Goal: Task Accomplishment & Management: Complete application form

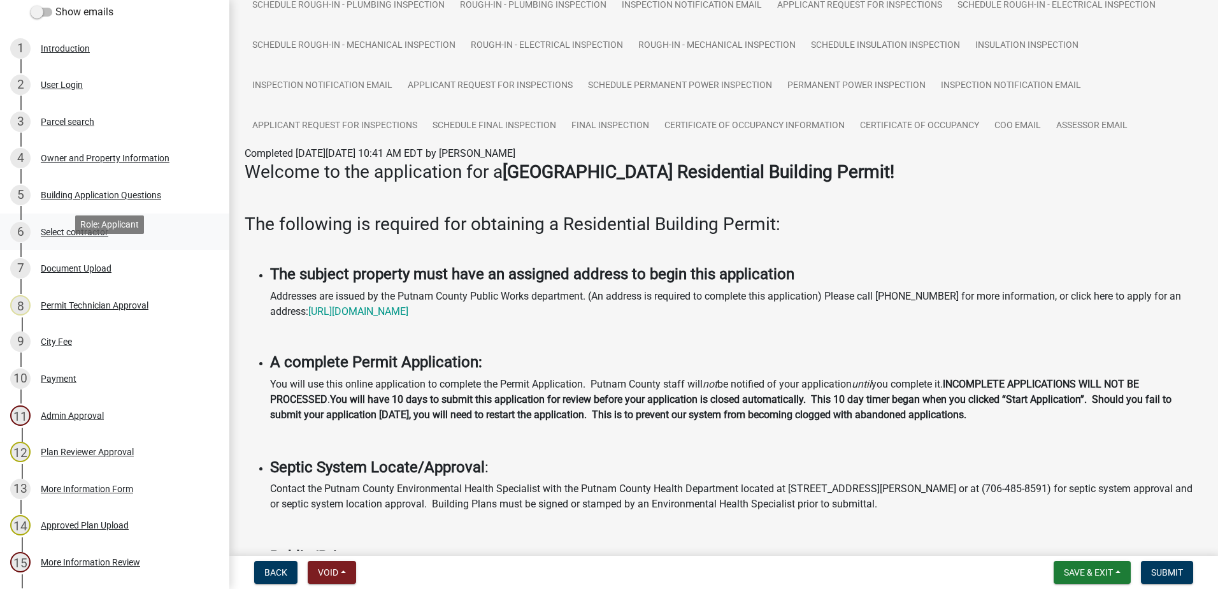
scroll to position [191, 0]
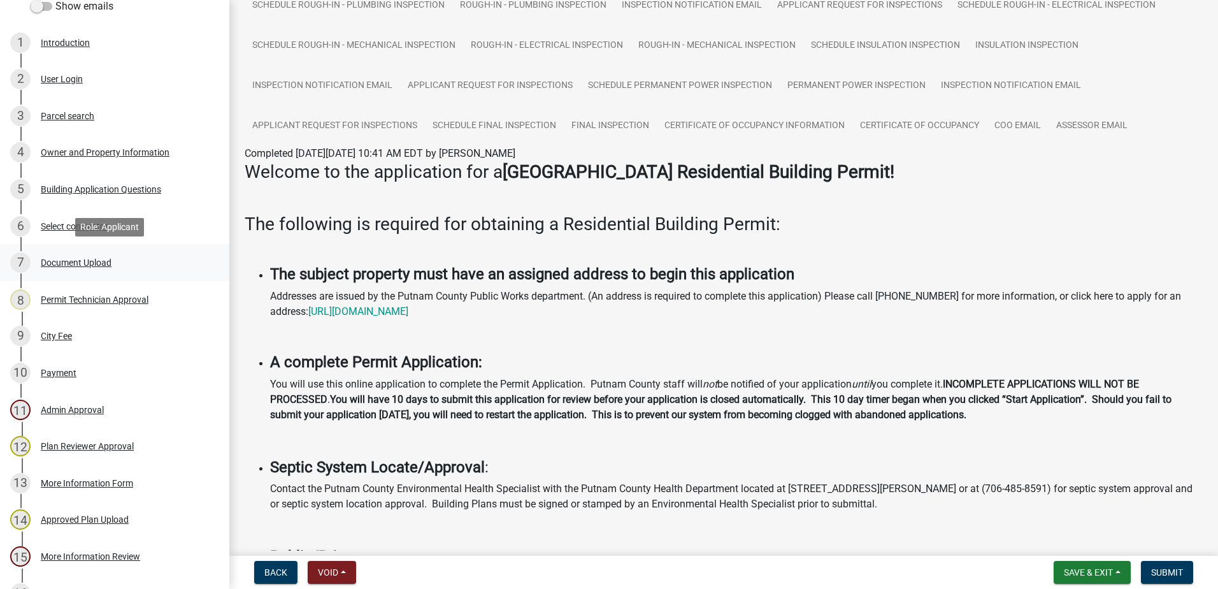
click at [75, 261] on div "Document Upload" at bounding box center [76, 262] width 71 height 9
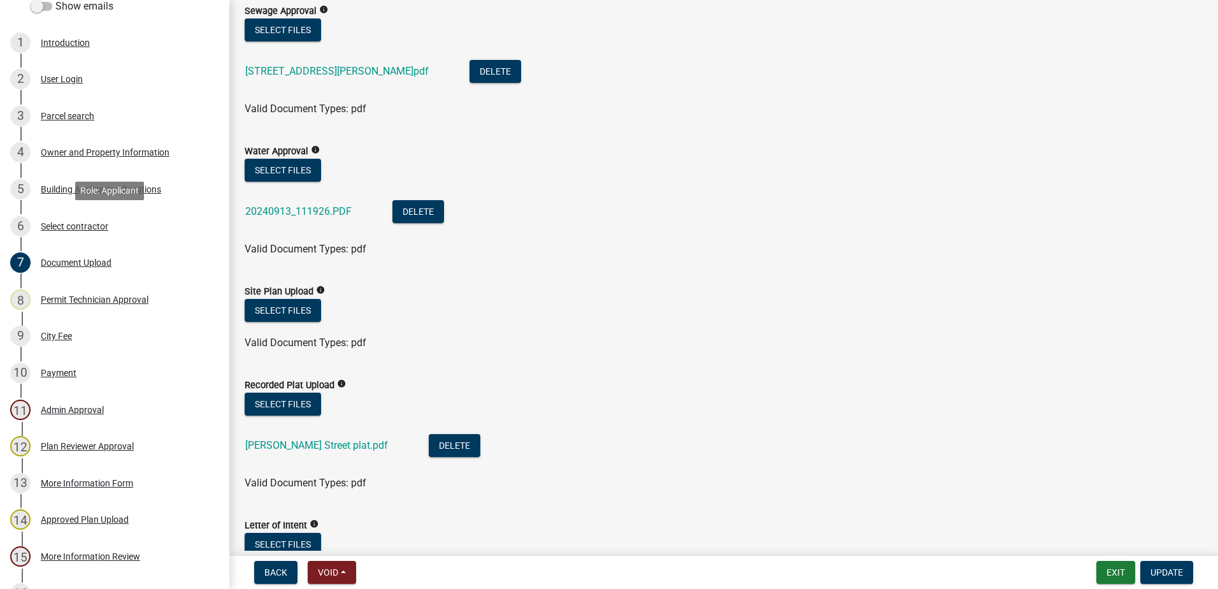
scroll to position [12, 0]
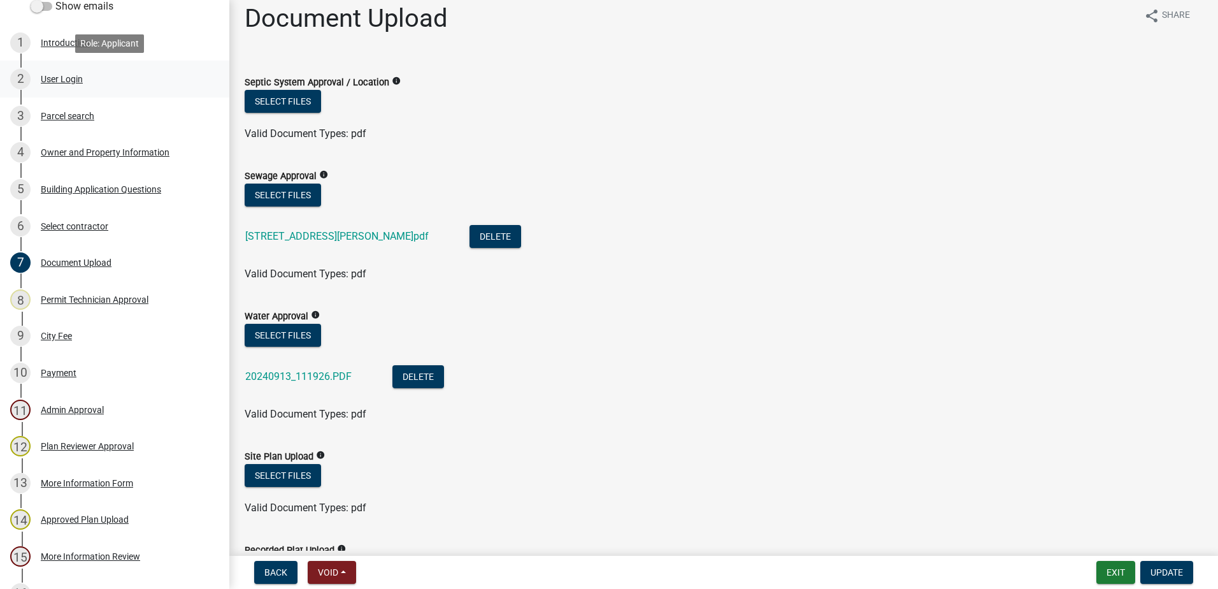
click at [57, 85] on div "2 User Login" at bounding box center [109, 79] width 199 height 20
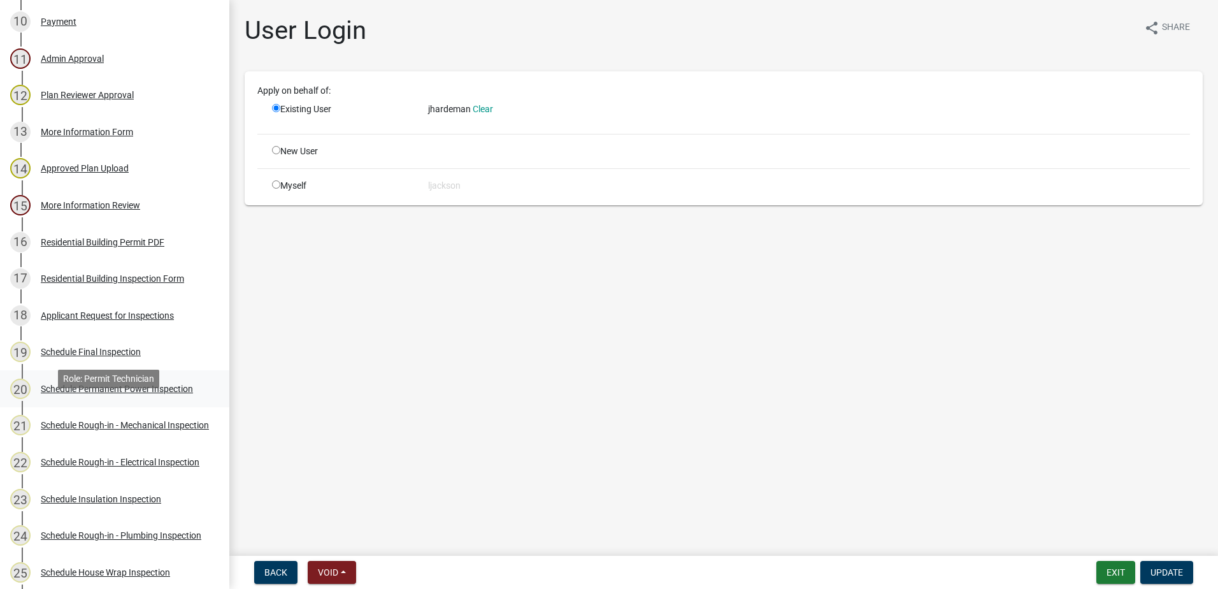
scroll to position [450, 0]
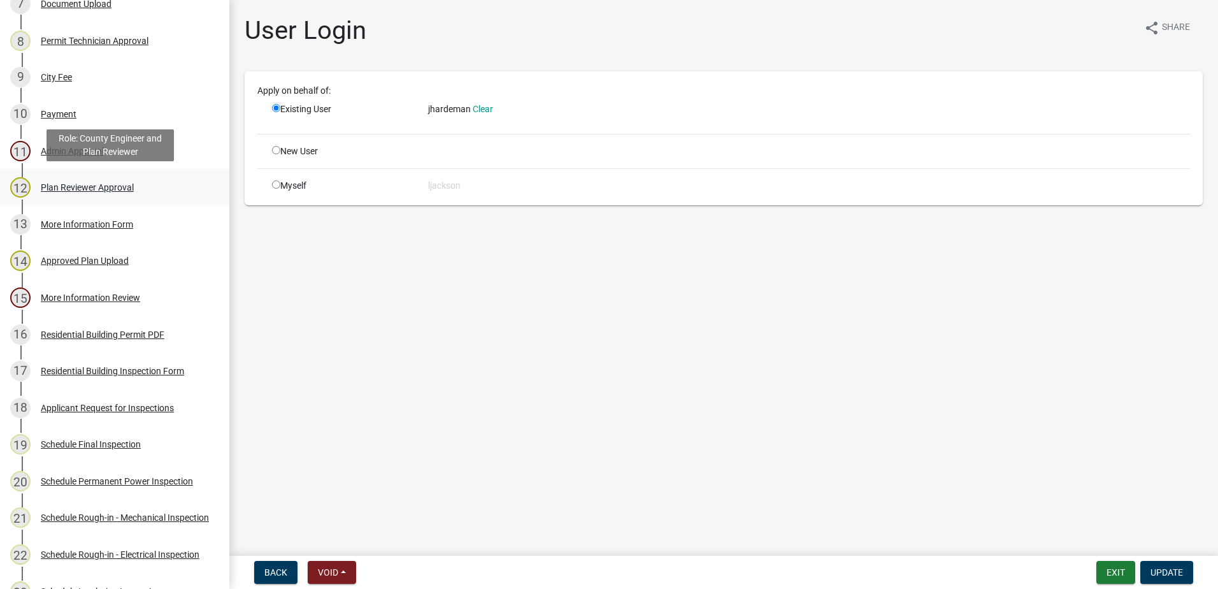
click at [83, 190] on div "Plan Reviewer Approval" at bounding box center [87, 187] width 93 height 9
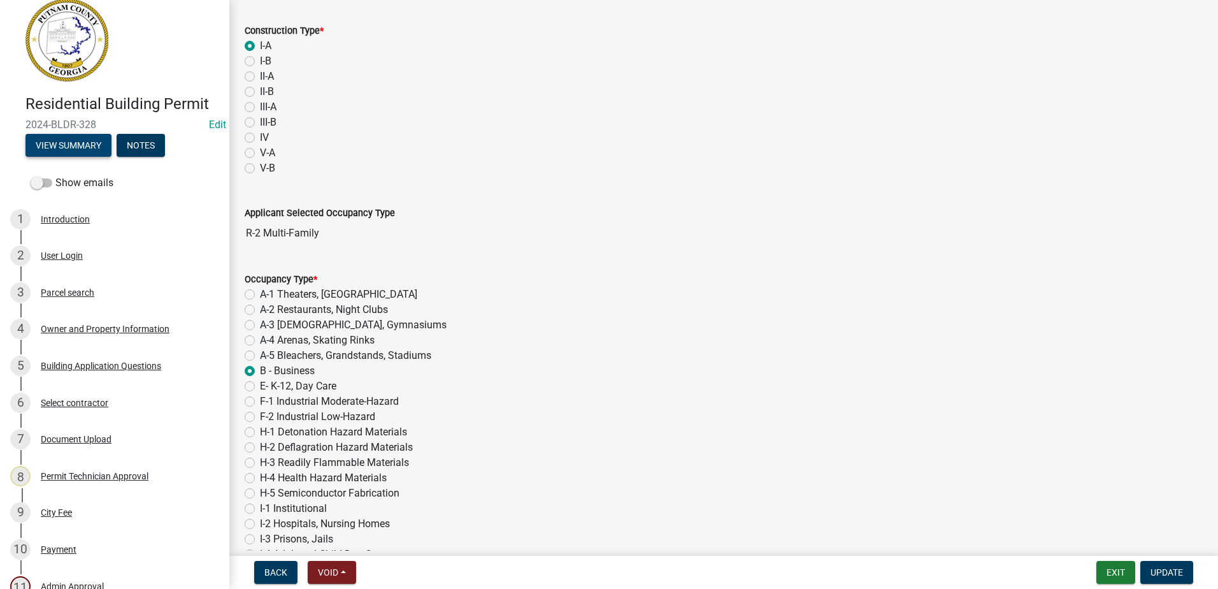
scroll to position [0, 0]
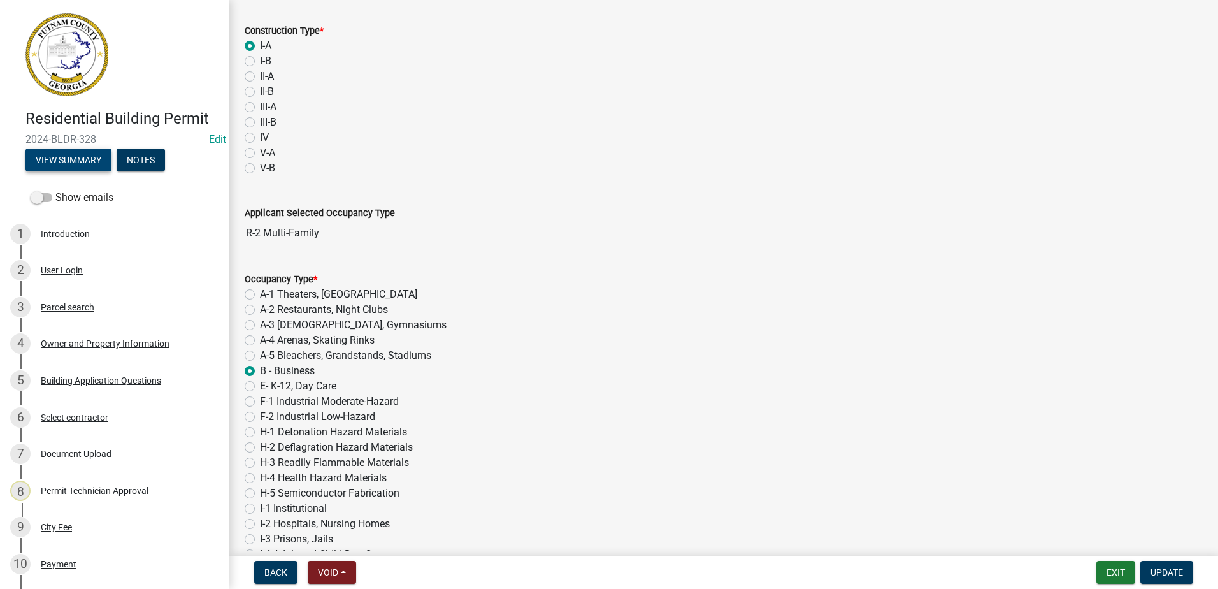
click at [64, 156] on button "View Summary" at bounding box center [68, 159] width 86 height 23
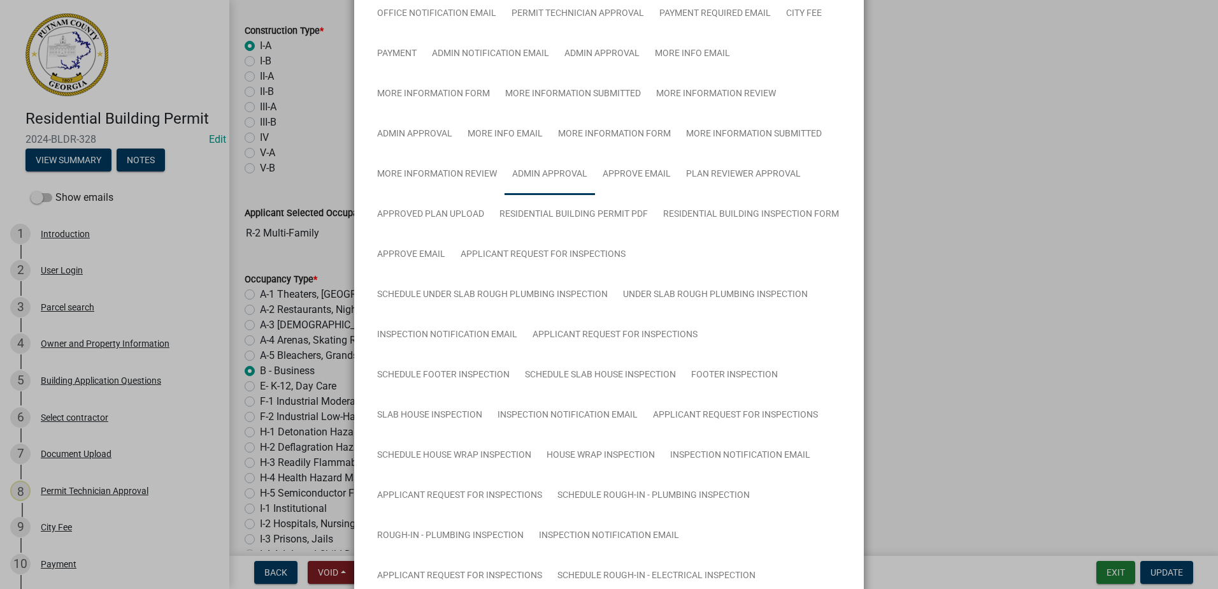
scroll to position [191, 0]
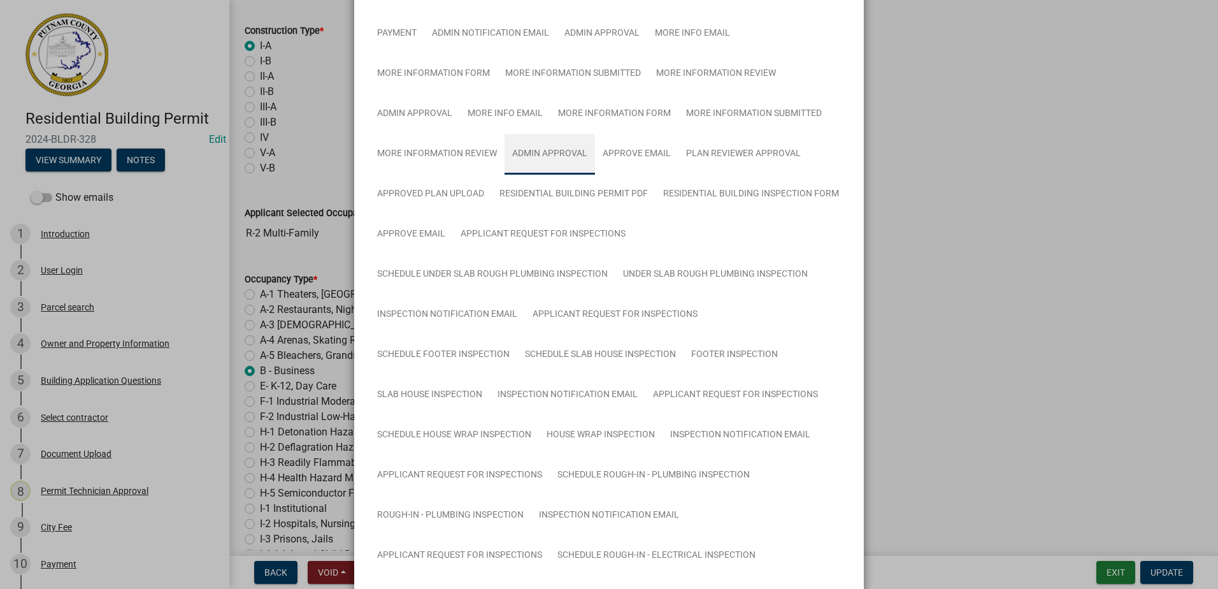
click at [547, 152] on link "Admin Approval" at bounding box center [550, 154] width 90 height 41
click at [710, 116] on link "More Information Submitted" at bounding box center [753, 114] width 151 height 41
click at [424, 110] on link "Admin Approval" at bounding box center [415, 114] width 90 height 41
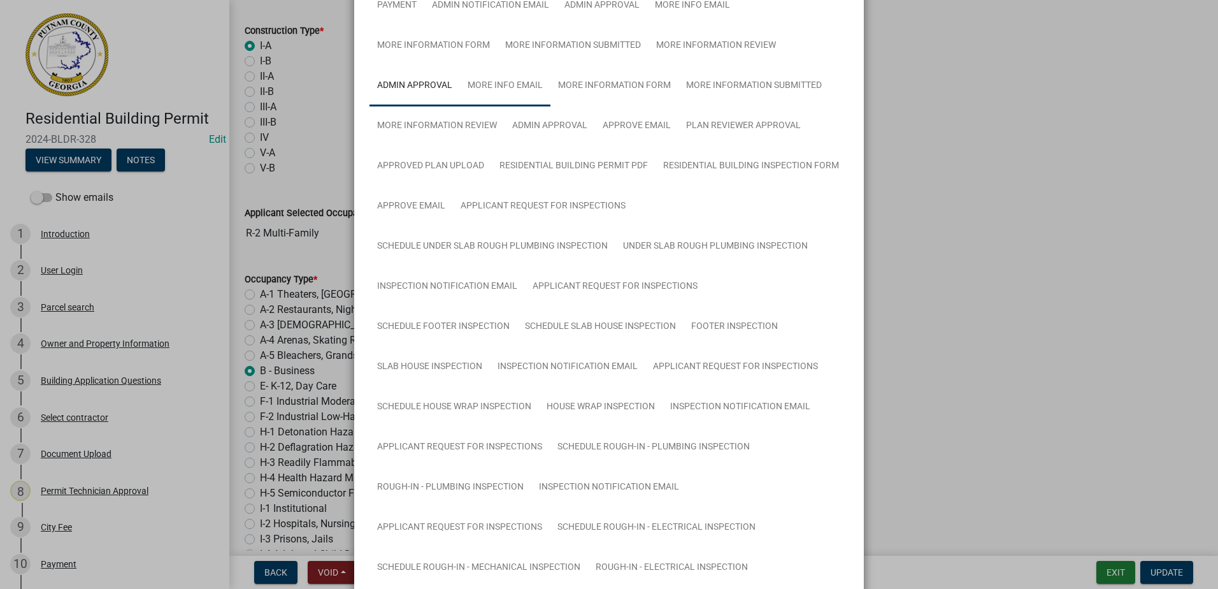
scroll to position [172, 0]
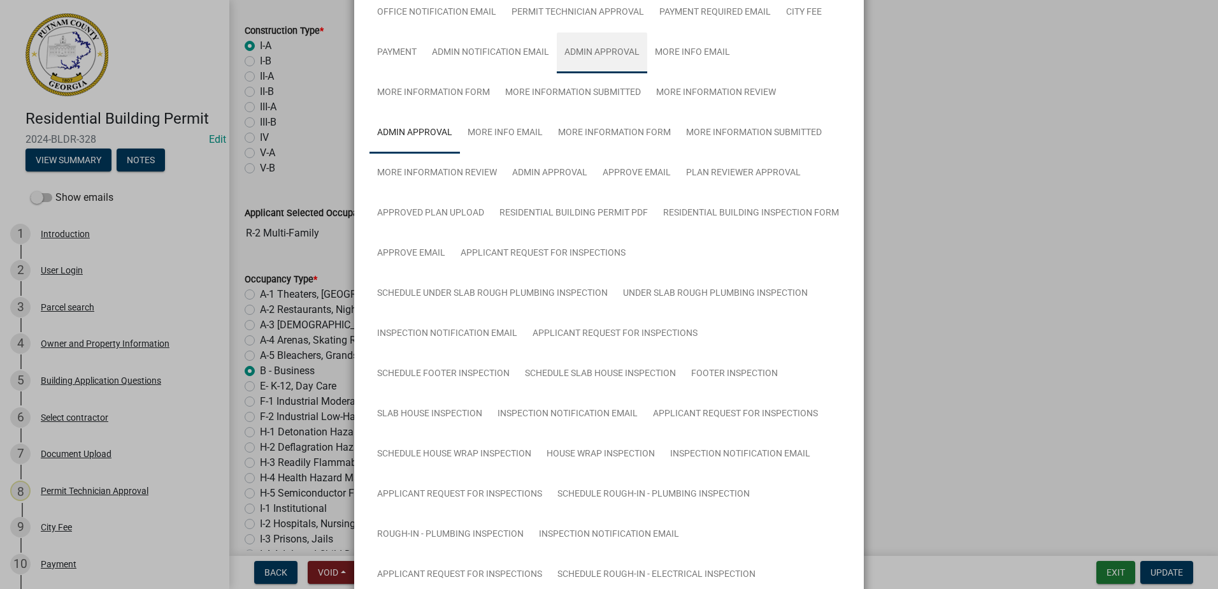
click at [602, 59] on link "Admin Approval" at bounding box center [602, 52] width 90 height 41
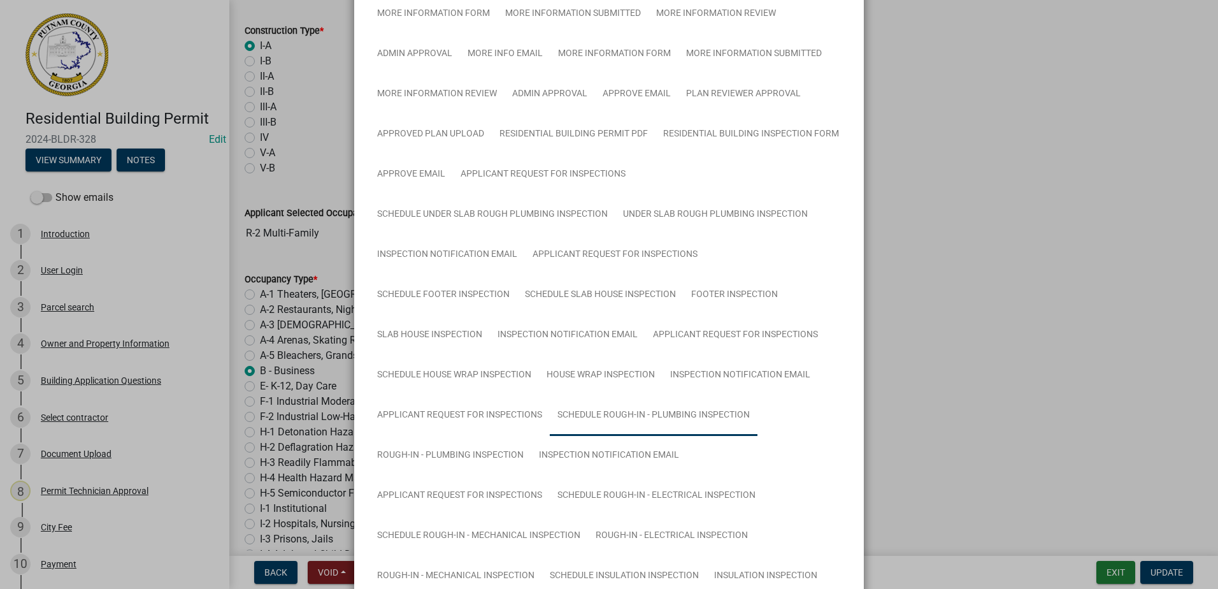
scroll to position [236, 0]
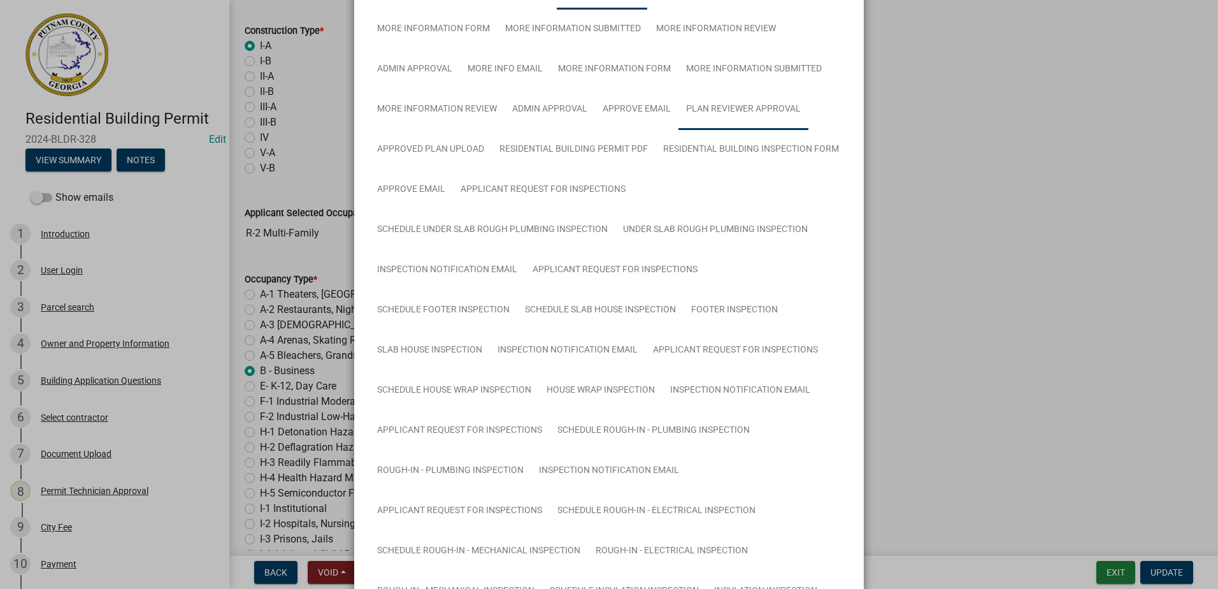
click at [704, 112] on link "Plan Reviewer Approval" at bounding box center [743, 109] width 130 height 41
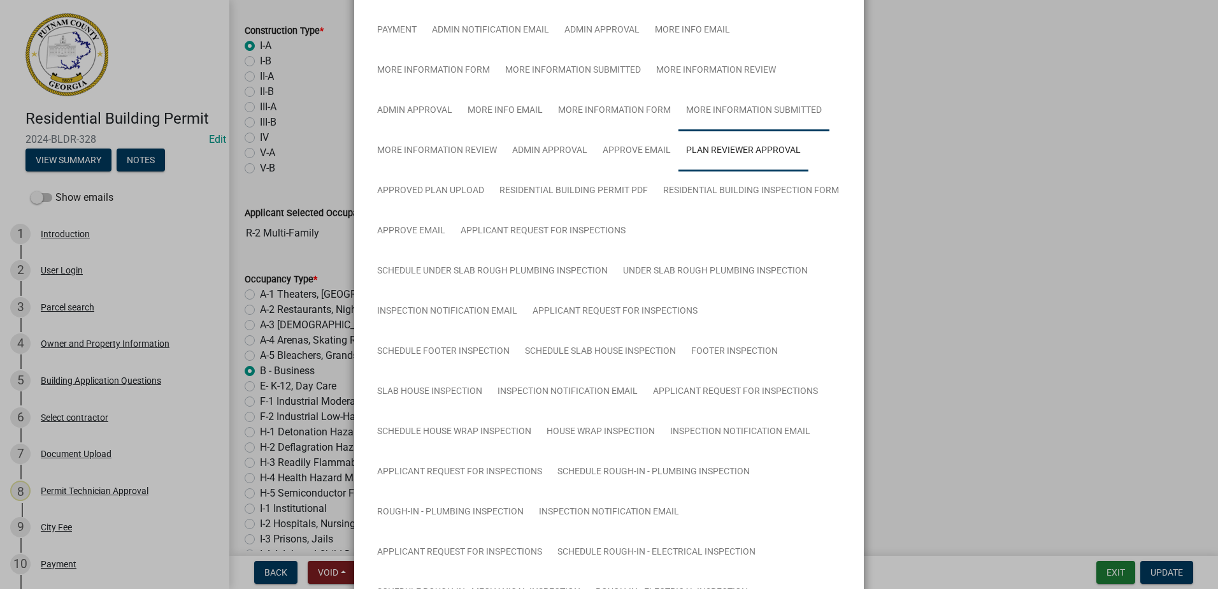
scroll to position [172, 0]
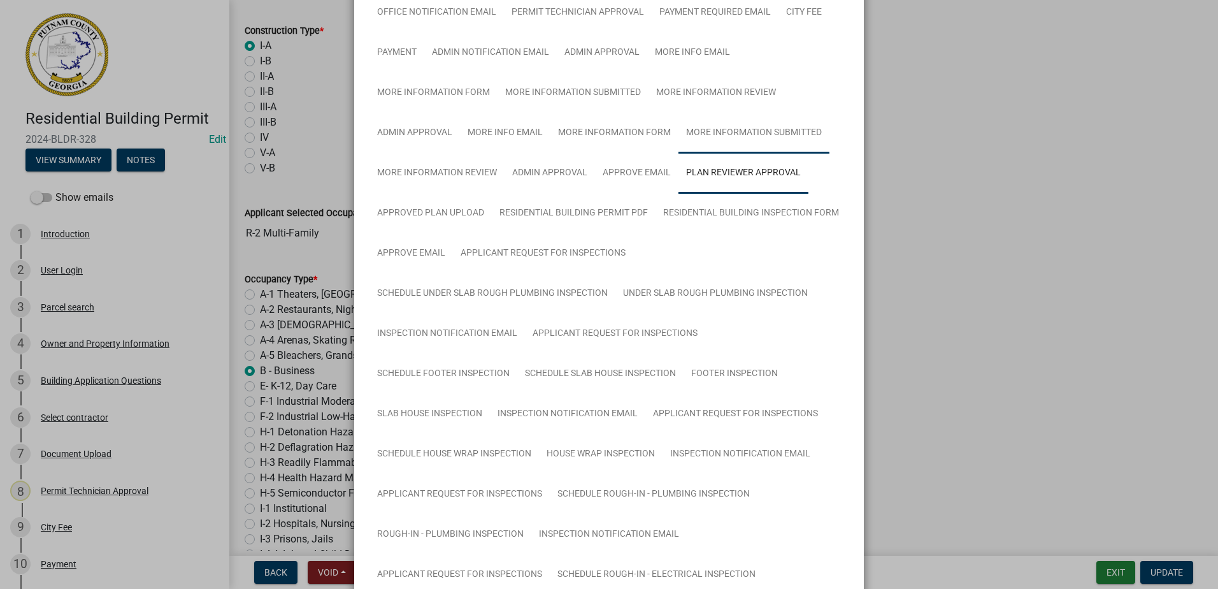
click at [709, 137] on link "More Information Submitted" at bounding box center [753, 133] width 151 height 41
click at [463, 179] on link "More Information Review" at bounding box center [437, 173] width 135 height 41
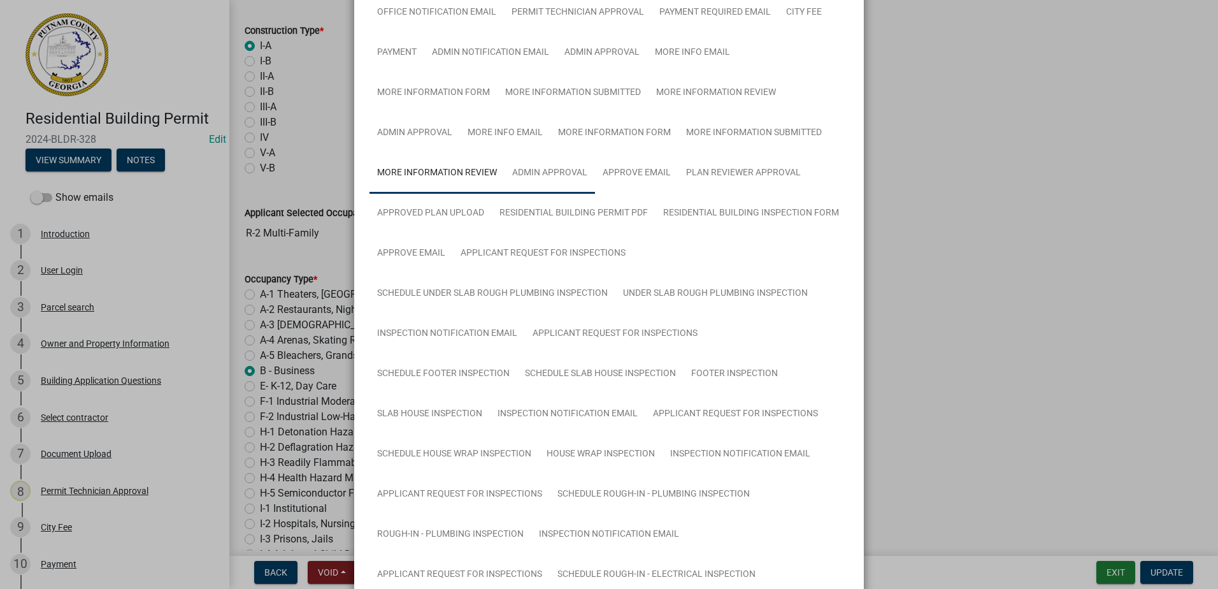
click at [545, 179] on link "Admin Approval" at bounding box center [550, 173] width 90 height 41
click at [712, 175] on link "Plan Reviewer Approval" at bounding box center [743, 173] width 130 height 41
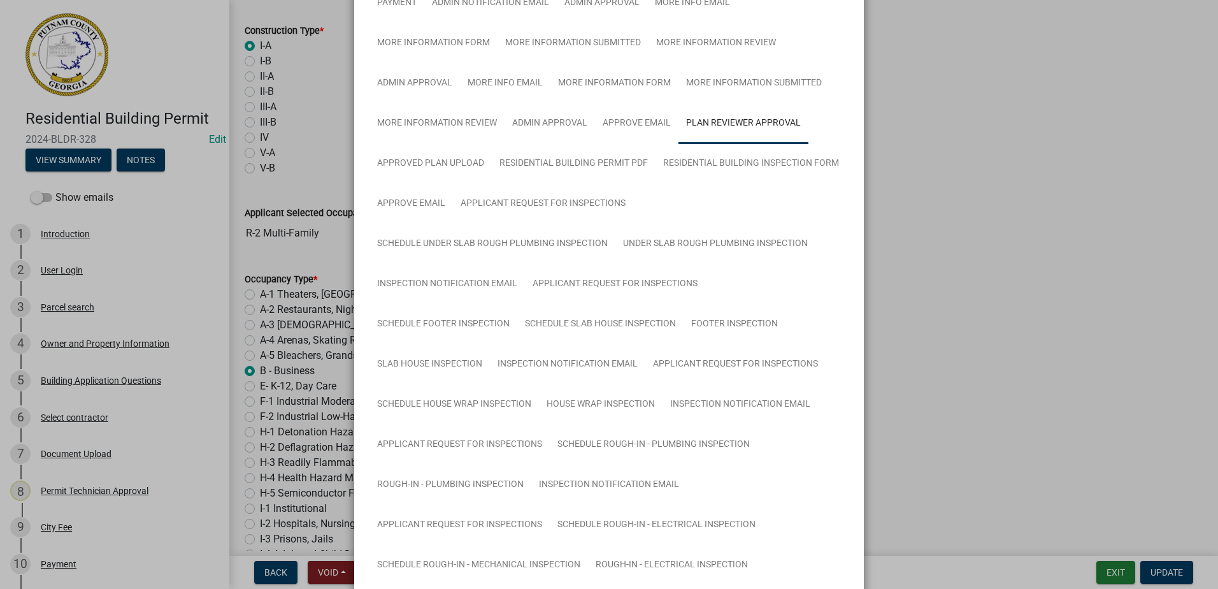
scroll to position [192, 0]
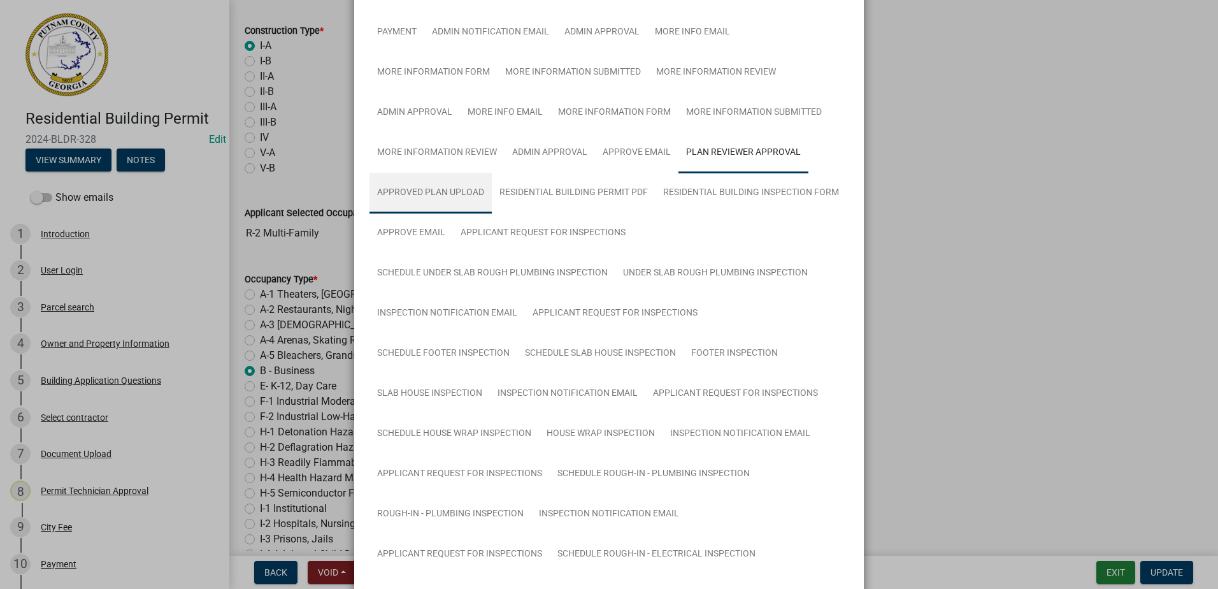
click at [449, 196] on link "Approved Plan Upload" at bounding box center [431, 193] width 122 height 41
click at [699, 152] on link "Plan Reviewer Approval" at bounding box center [743, 153] width 130 height 41
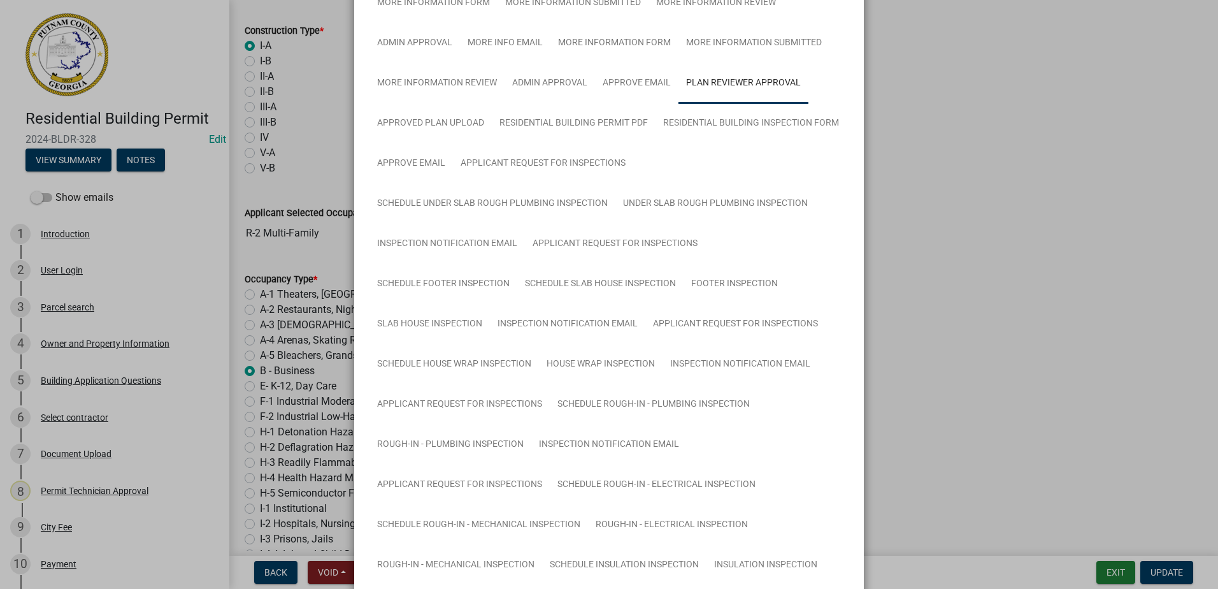
scroll to position [256, 0]
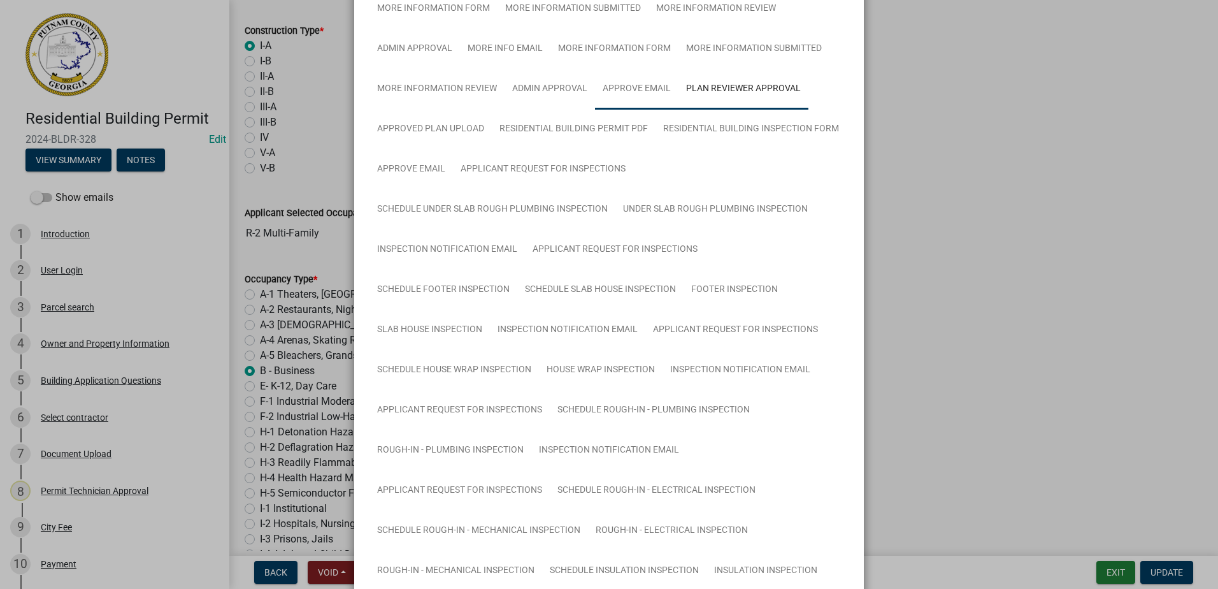
click at [633, 94] on link "Approve Email" at bounding box center [636, 89] width 83 height 41
click at [729, 94] on link "Plan Reviewer Approval" at bounding box center [743, 89] width 130 height 41
click at [447, 127] on link "Approved Plan Upload" at bounding box center [431, 129] width 122 height 41
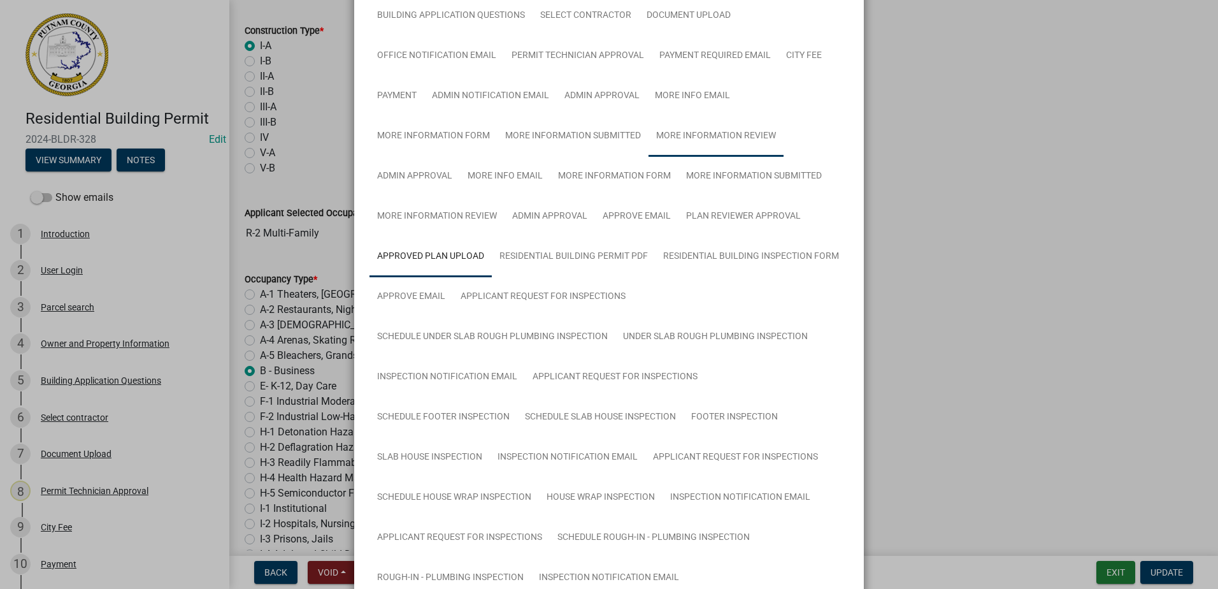
scroll to position [65, 0]
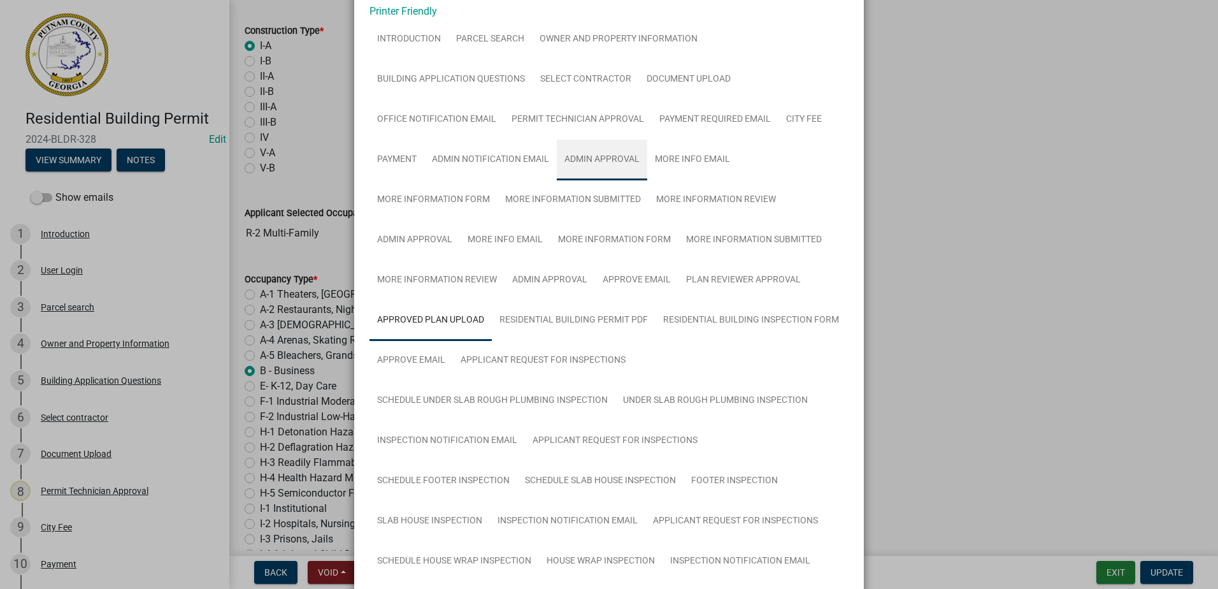
click at [591, 160] on link "Admin Approval" at bounding box center [602, 160] width 90 height 41
click at [676, 164] on link "More Info Email" at bounding box center [692, 160] width 90 height 41
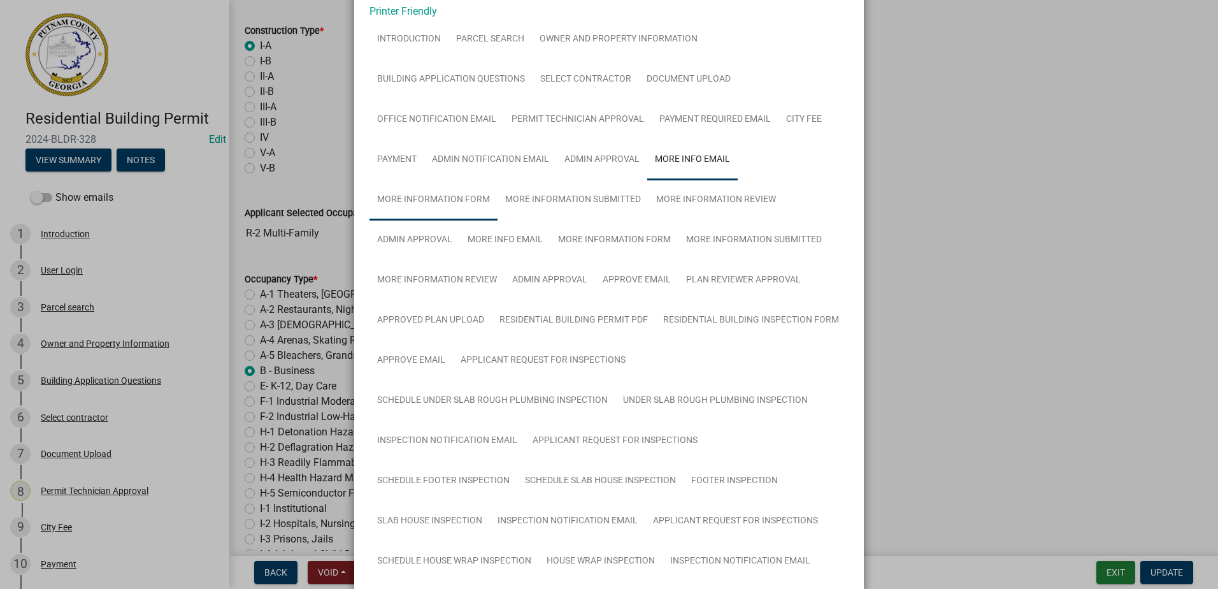
click at [457, 200] on link "More Information Form" at bounding box center [434, 200] width 128 height 41
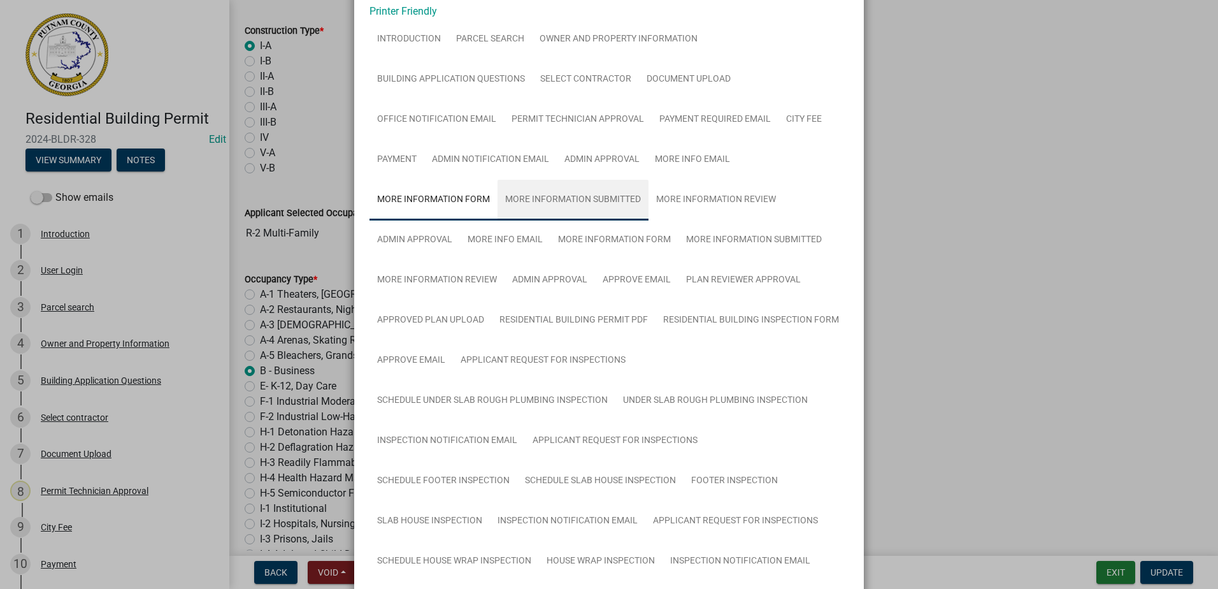
click at [557, 193] on link "More Information Submitted" at bounding box center [573, 200] width 151 height 41
click at [586, 158] on link "Admin Approval" at bounding box center [602, 160] width 90 height 41
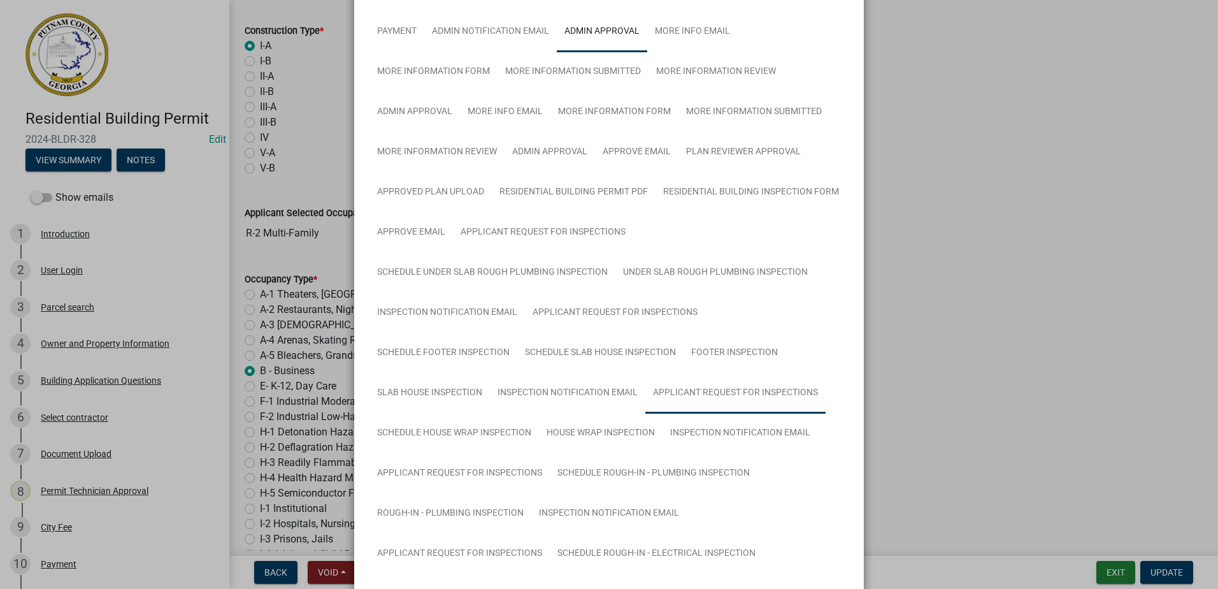
scroll to position [192, 0]
click at [731, 157] on link "Plan Reviewer Approval" at bounding box center [743, 153] width 130 height 41
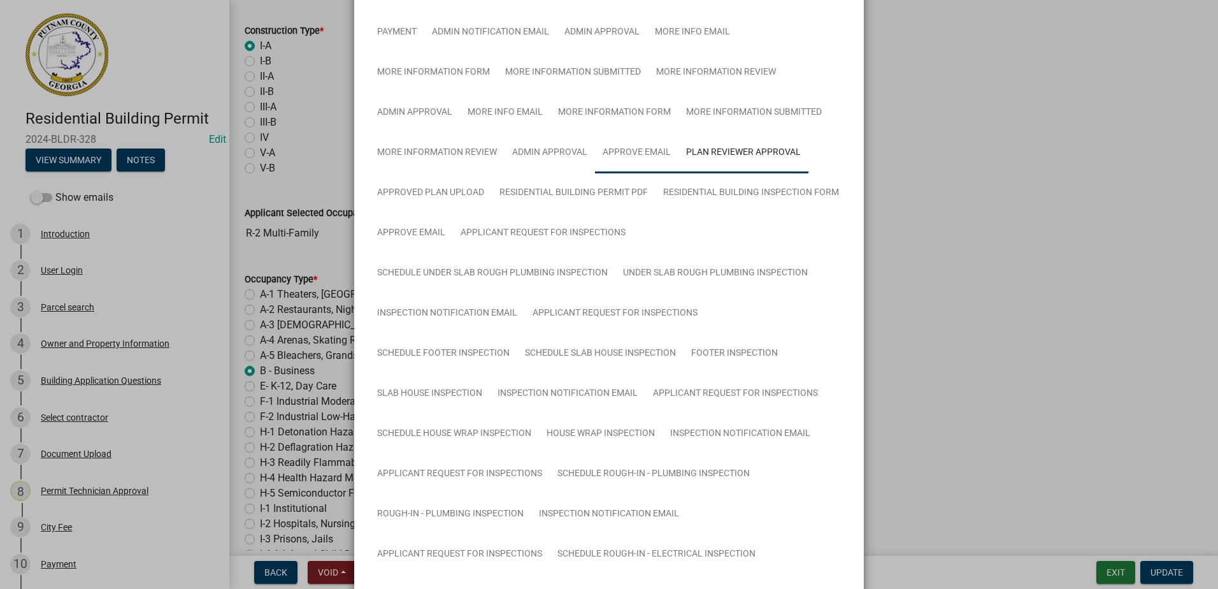
click at [630, 153] on link "Approve Email" at bounding box center [636, 153] width 83 height 41
click at [694, 154] on link "Plan Reviewer Approval" at bounding box center [743, 153] width 130 height 41
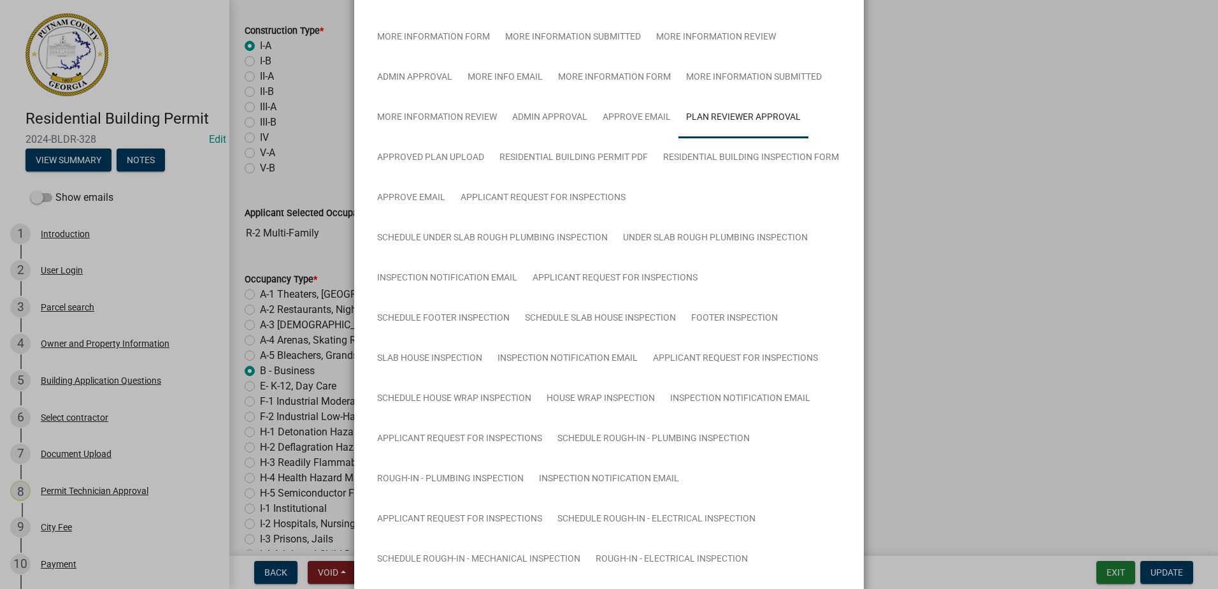
scroll to position [256, 0]
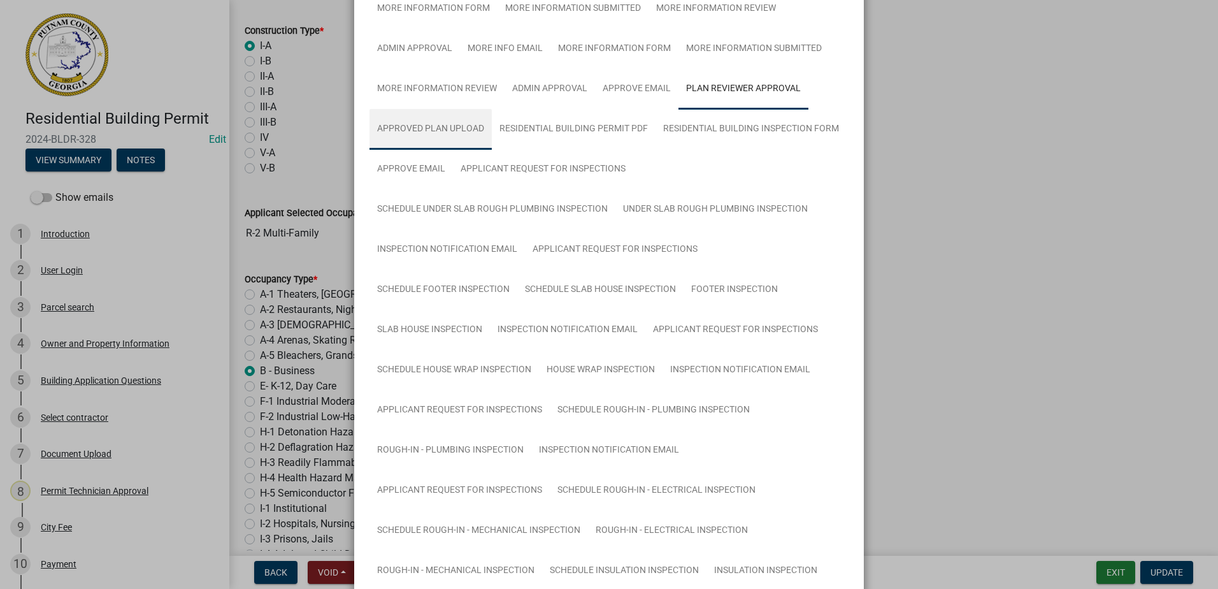
click at [427, 132] on link "Approved Plan Upload" at bounding box center [431, 129] width 122 height 41
click at [710, 94] on link "Plan Reviewer Approval" at bounding box center [743, 89] width 130 height 41
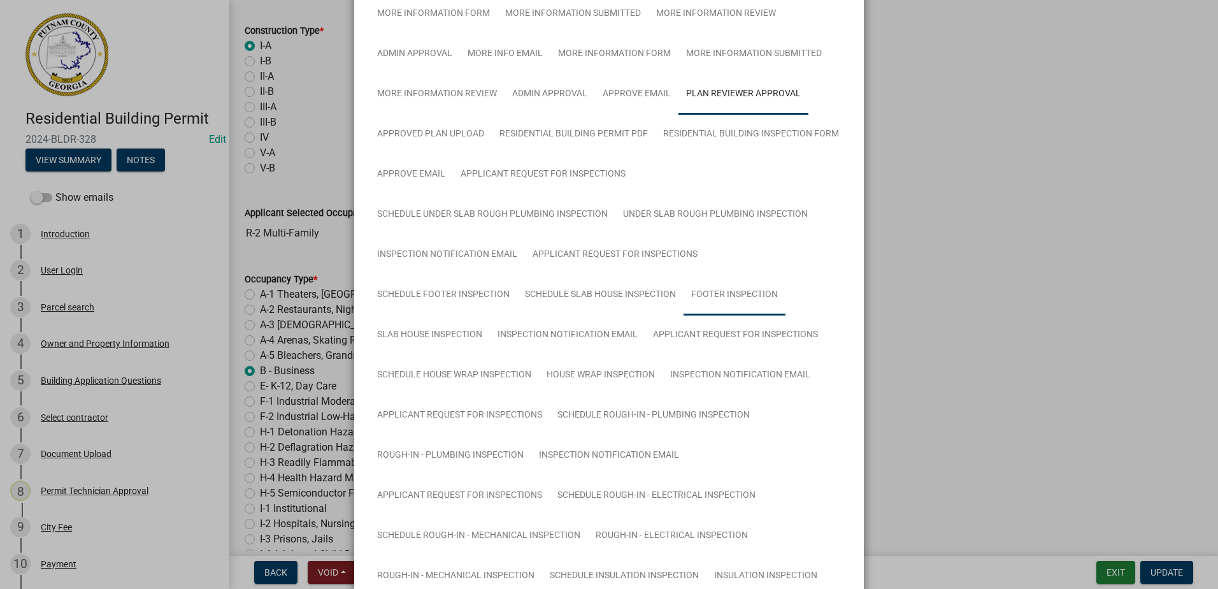
scroll to position [192, 0]
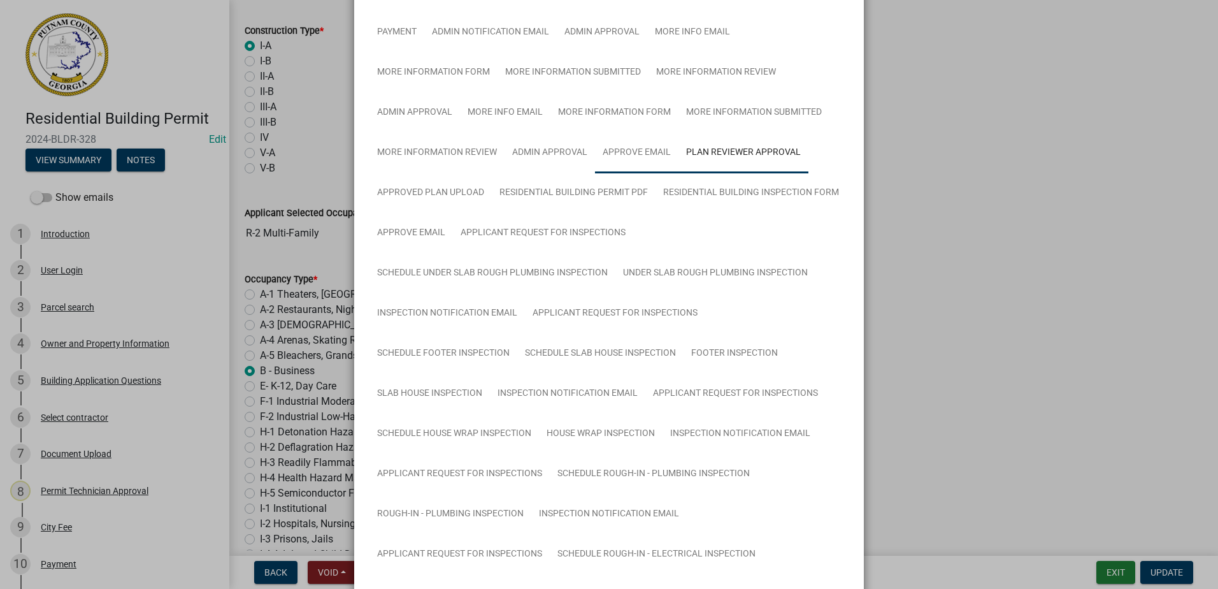
click at [647, 151] on link "Approve Email" at bounding box center [636, 153] width 83 height 41
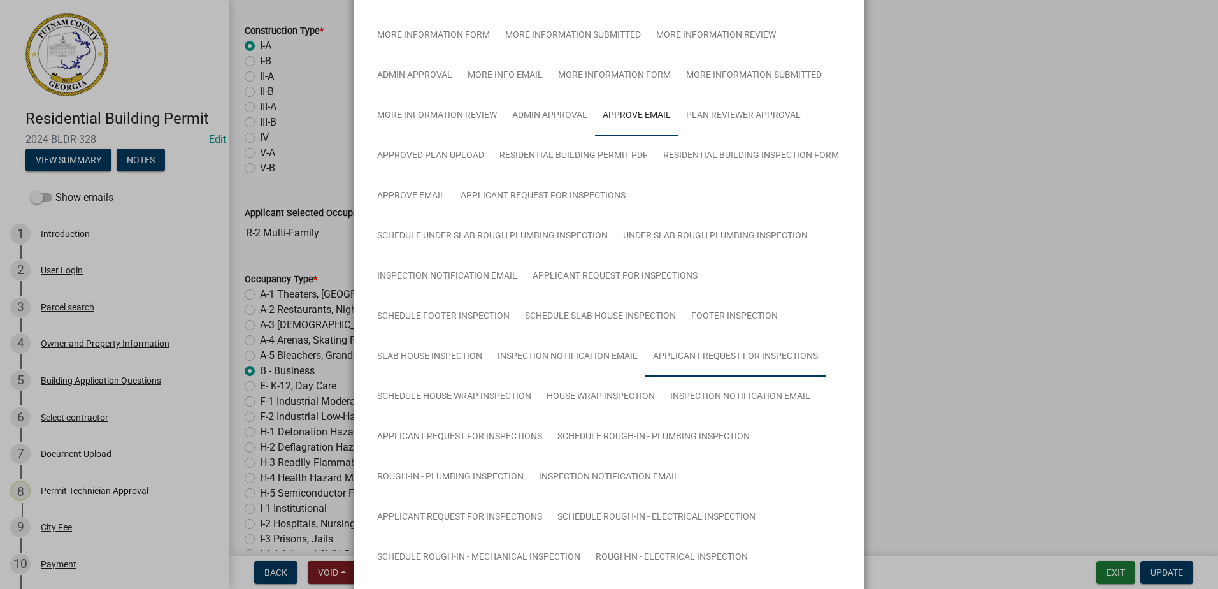
scroll to position [171, 0]
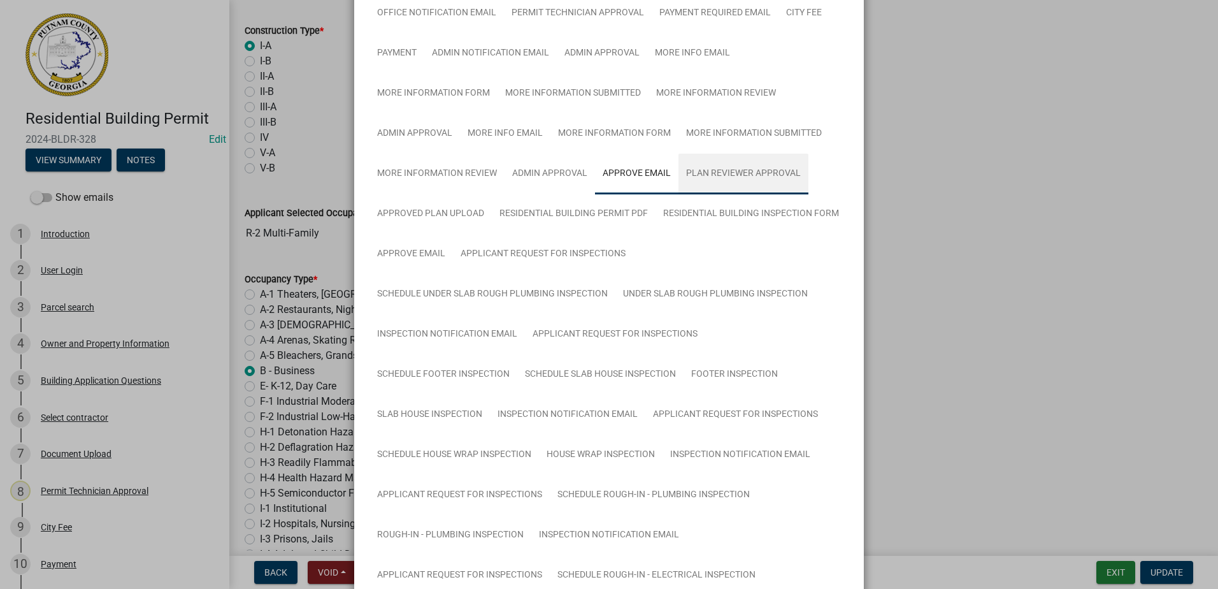
click at [708, 170] on link "Plan Reviewer Approval" at bounding box center [743, 174] width 130 height 41
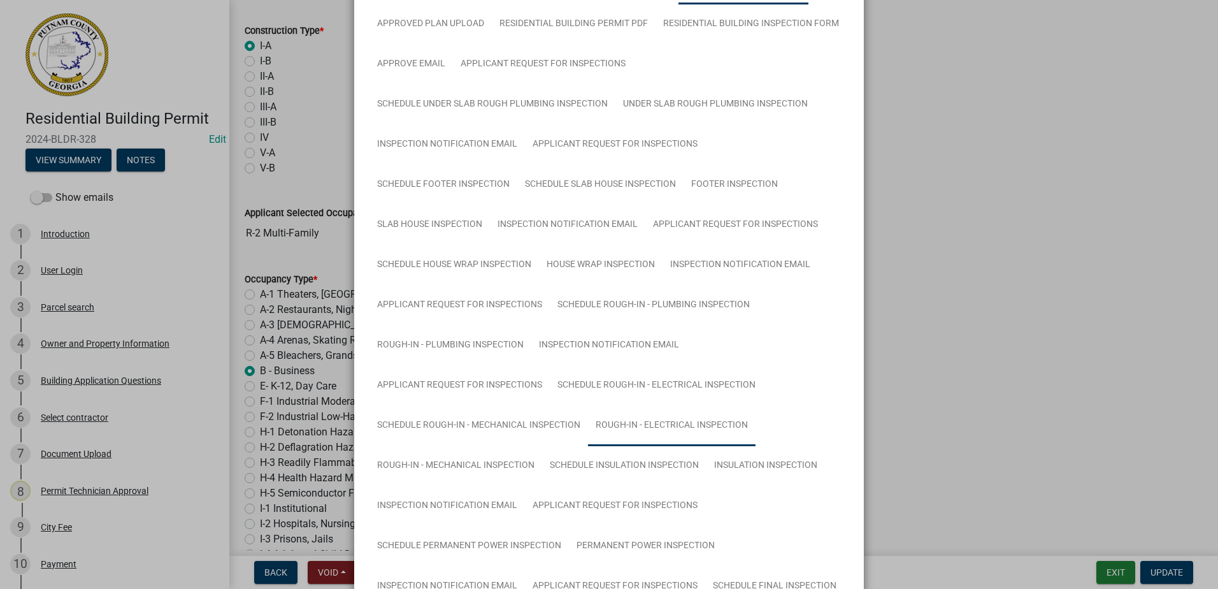
scroll to position [320, 0]
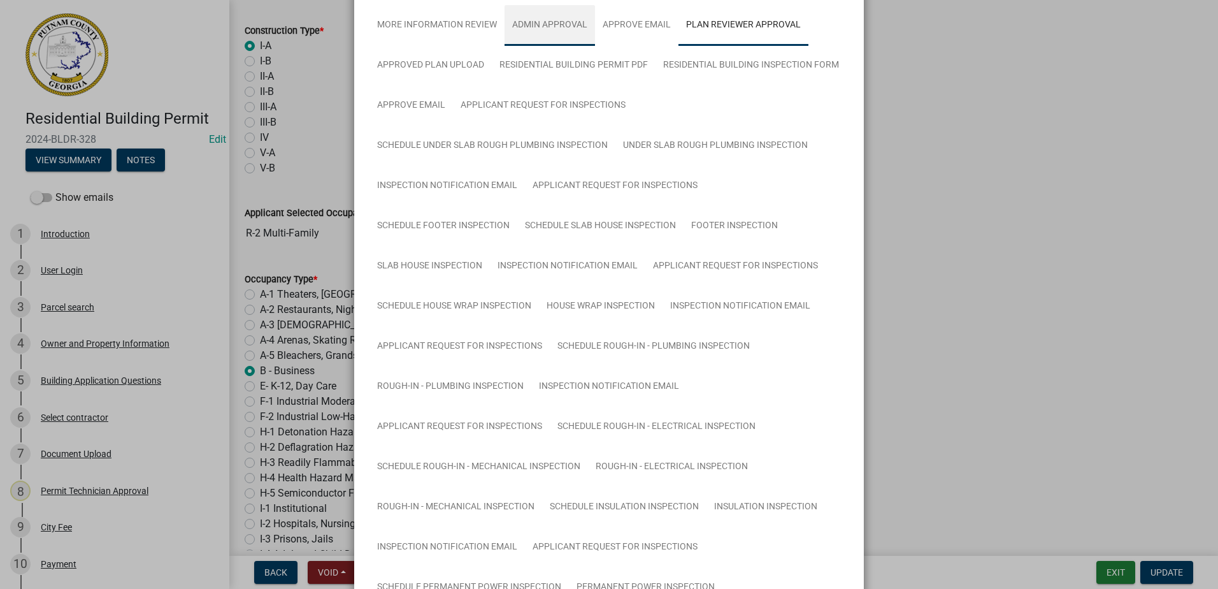
click at [541, 24] on link "Admin Approval" at bounding box center [550, 25] width 90 height 41
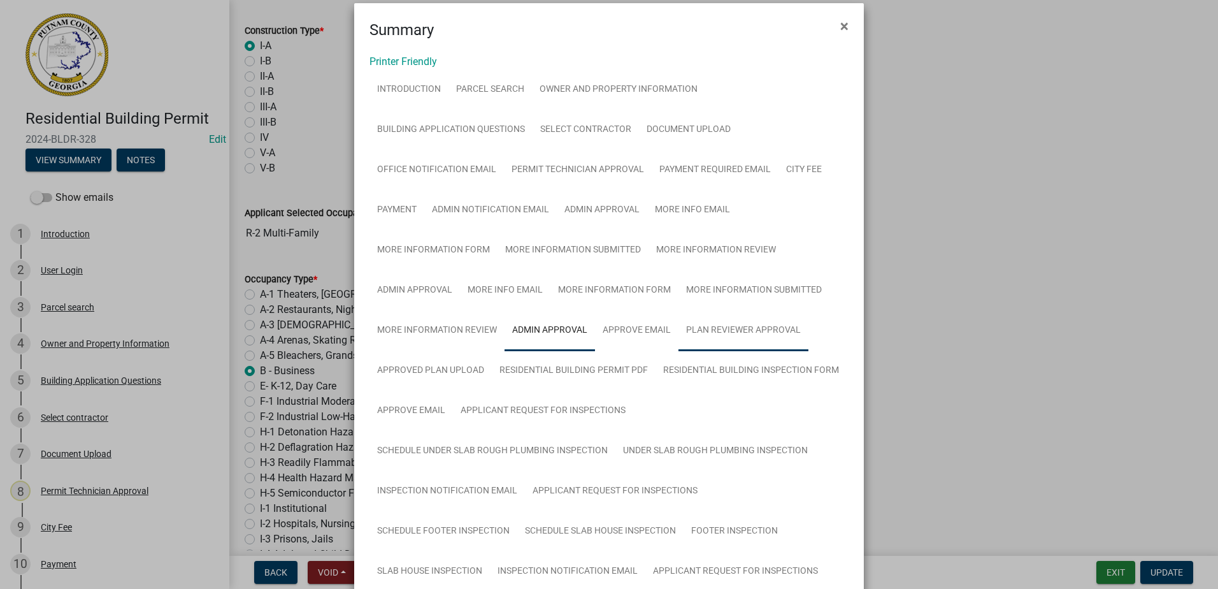
scroll to position [0, 0]
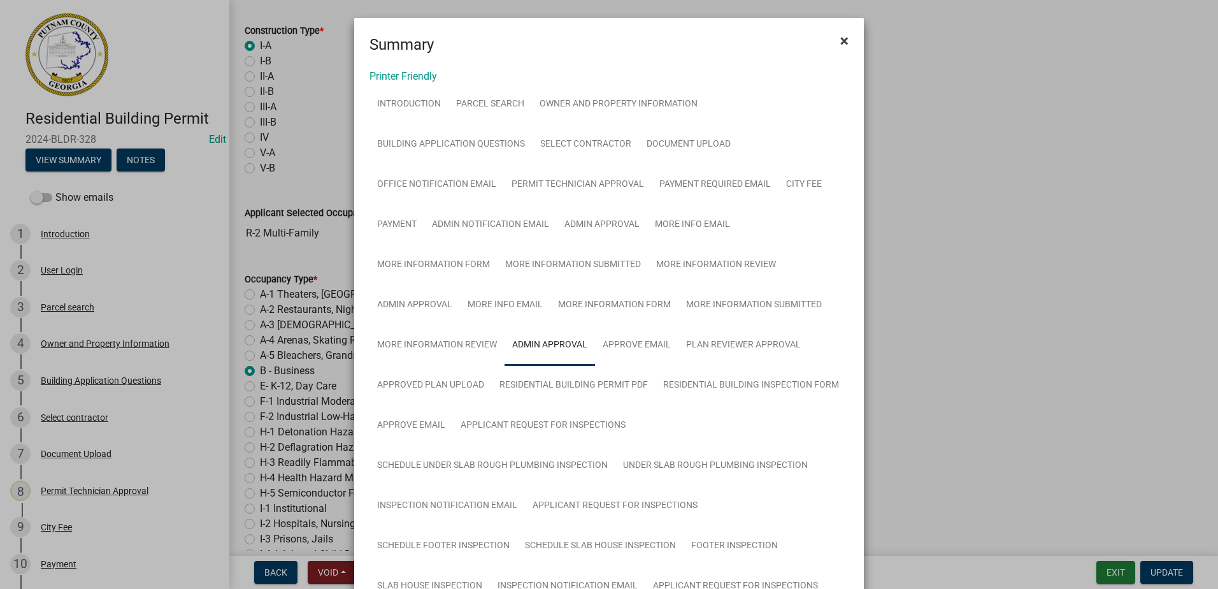
click at [840, 39] on span "×" at bounding box center [844, 41] width 8 height 18
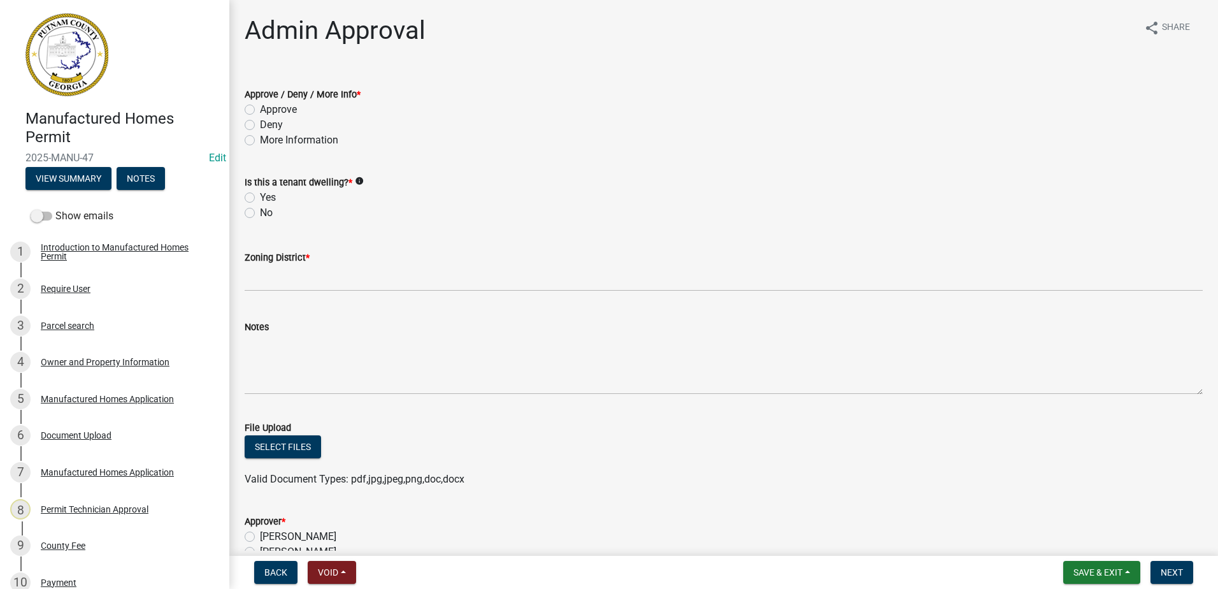
click at [87, 192] on div "Manufactured Homes Permit 2025-MANU-47 Edit View Summary Notes" at bounding box center [114, 146] width 209 height 94
click at [87, 185] on button "View Summary" at bounding box center [68, 178] width 86 height 23
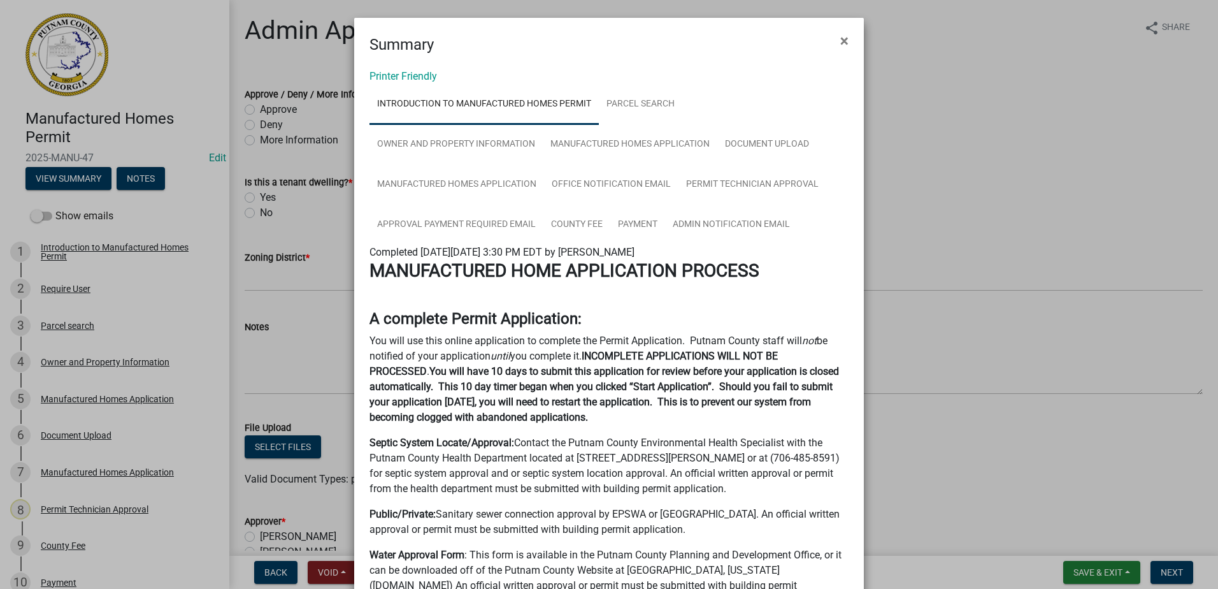
click at [541, 108] on link "Introduction to Manufactured Homes Permit" at bounding box center [484, 104] width 229 height 41
click at [485, 230] on link "Approval Payment Required Email" at bounding box center [457, 225] width 174 height 41
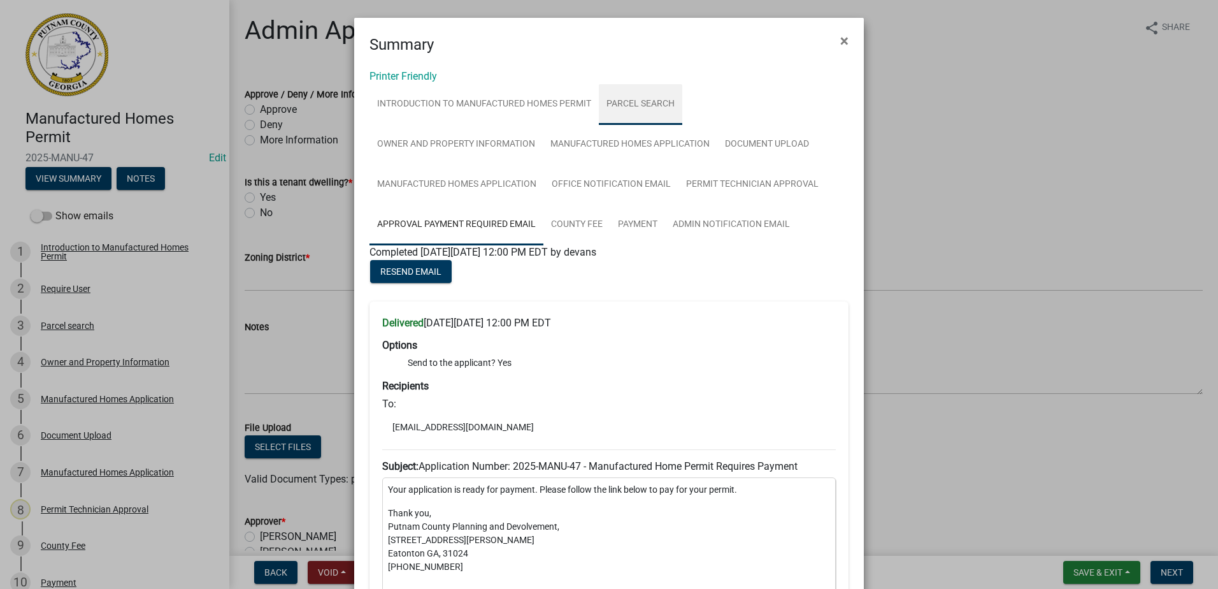
click at [641, 107] on link "Parcel search" at bounding box center [640, 104] width 83 height 41
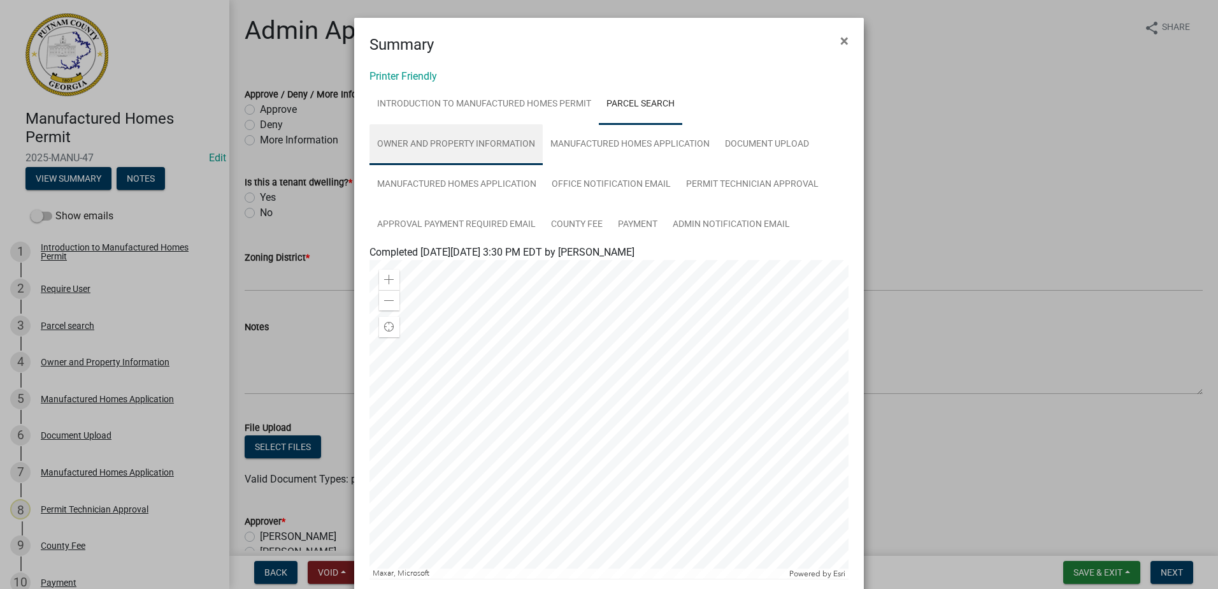
click at [482, 146] on link "Owner and Property Information" at bounding box center [456, 144] width 173 height 41
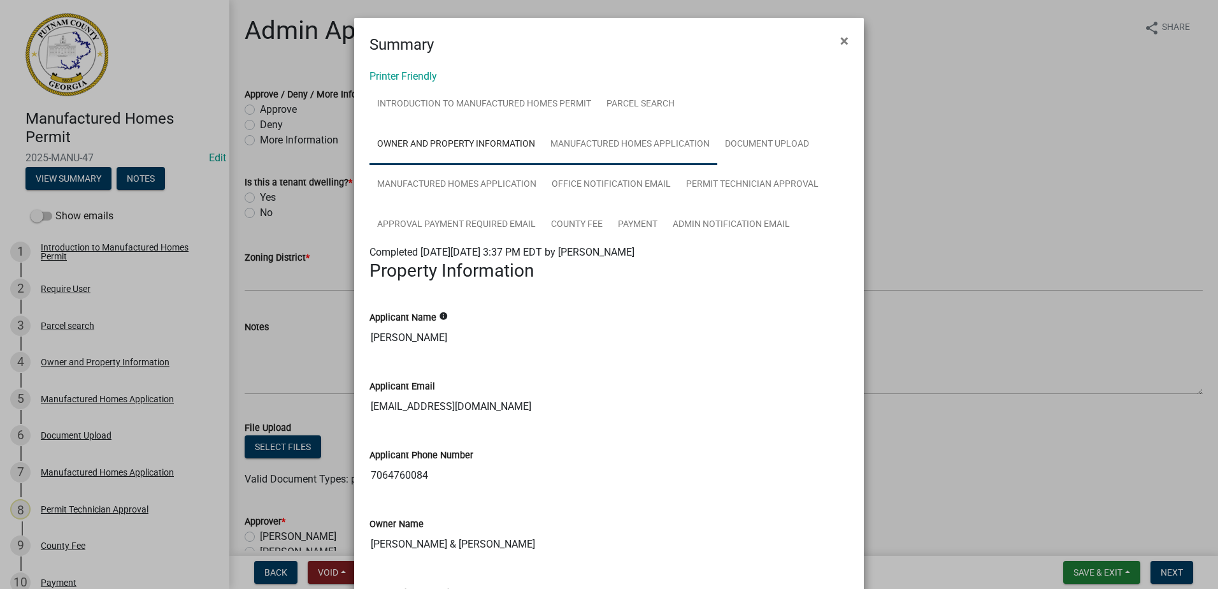
click at [630, 150] on link "Manufactured Homes Application" at bounding box center [630, 144] width 175 height 41
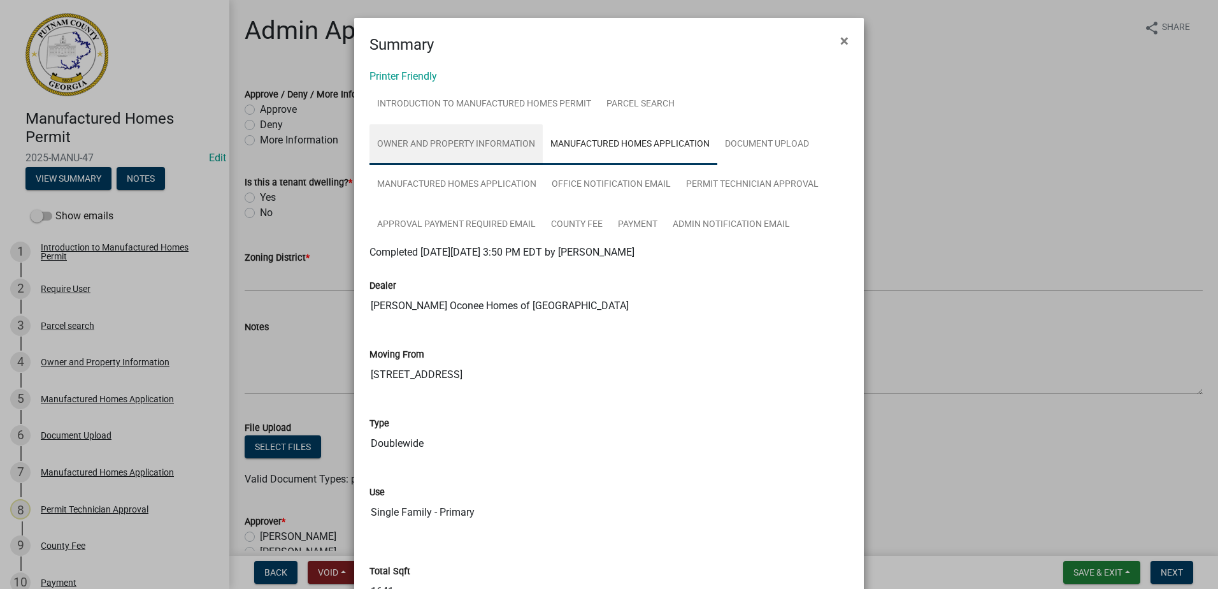
click at [492, 140] on link "Owner and Property Information" at bounding box center [456, 144] width 173 height 41
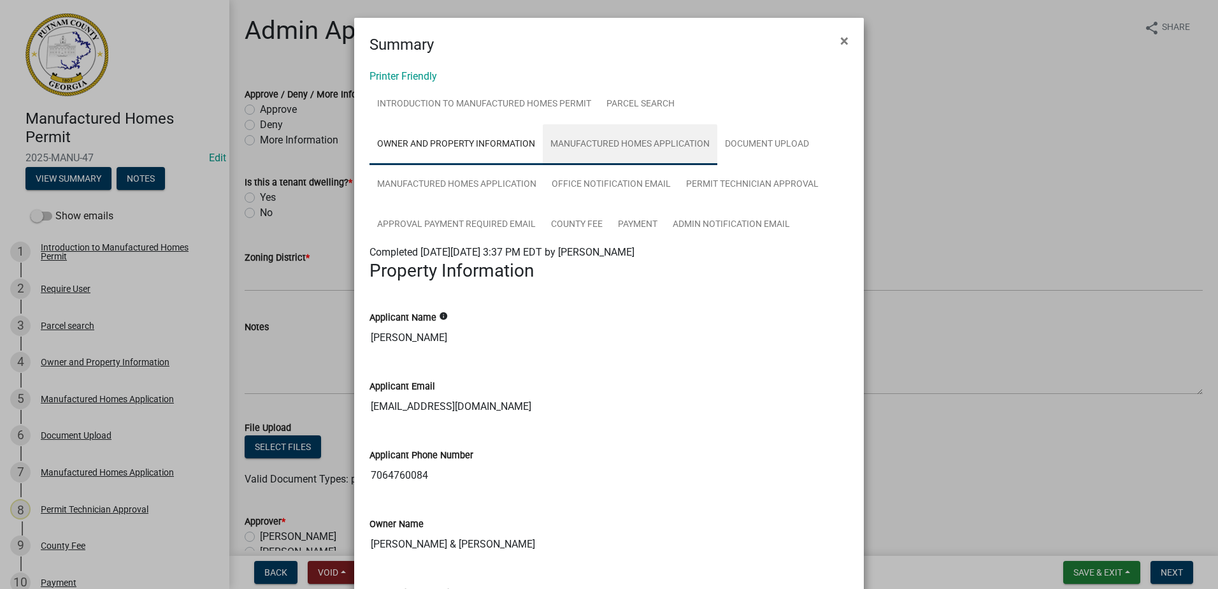
click at [593, 148] on link "Manufactured Homes Application" at bounding box center [630, 144] width 175 height 41
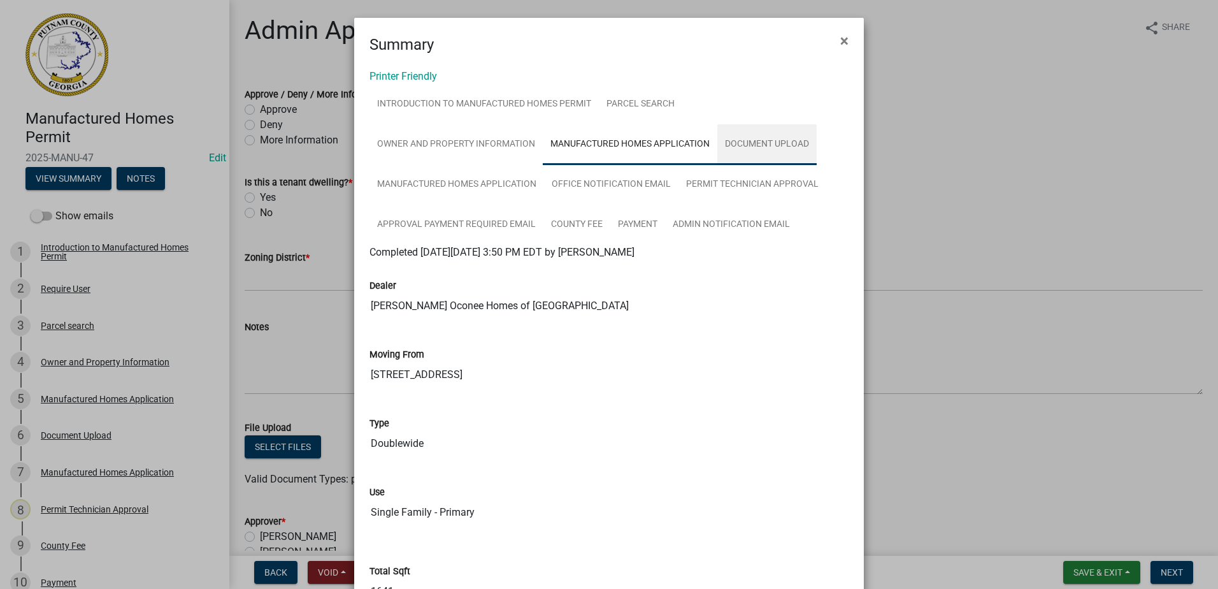
click at [740, 148] on link "Document Upload" at bounding box center [766, 144] width 99 height 41
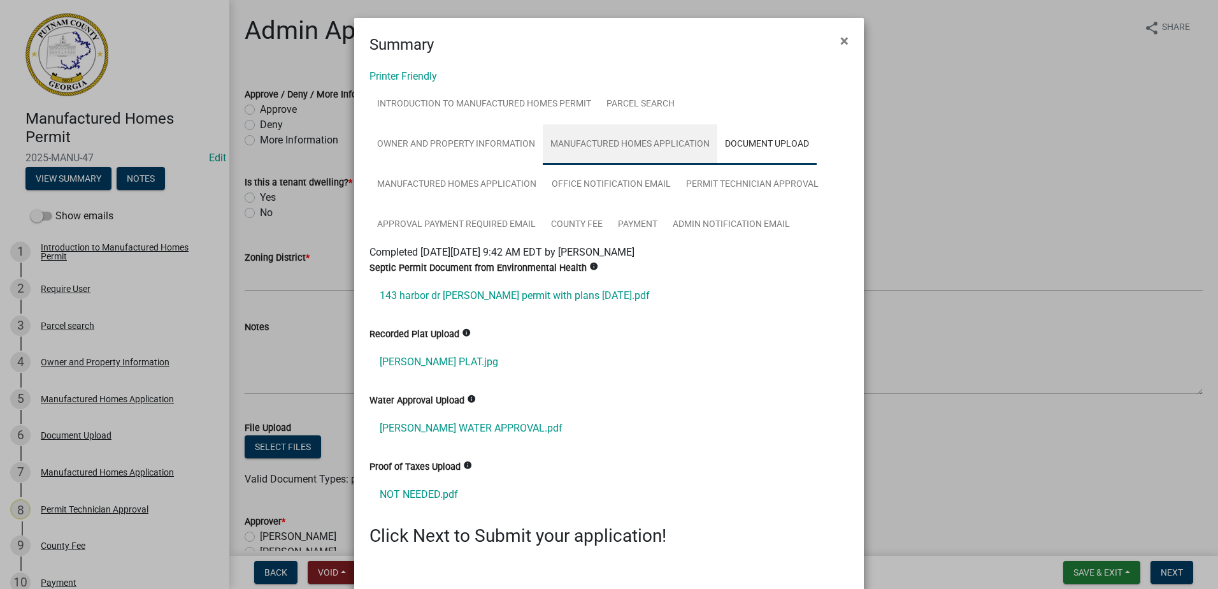
click at [607, 147] on link "Manufactured Homes Application" at bounding box center [630, 144] width 175 height 41
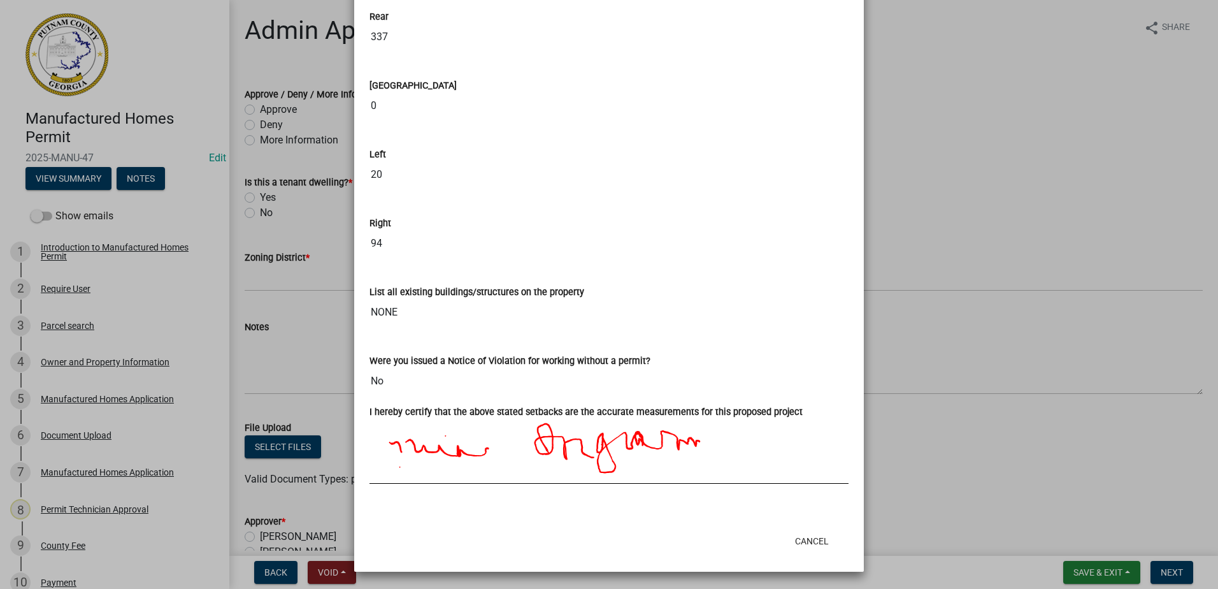
scroll to position [1963, 0]
drag, startPoint x: 799, startPoint y: 535, endPoint x: 744, endPoint y: 335, distance: 207.4
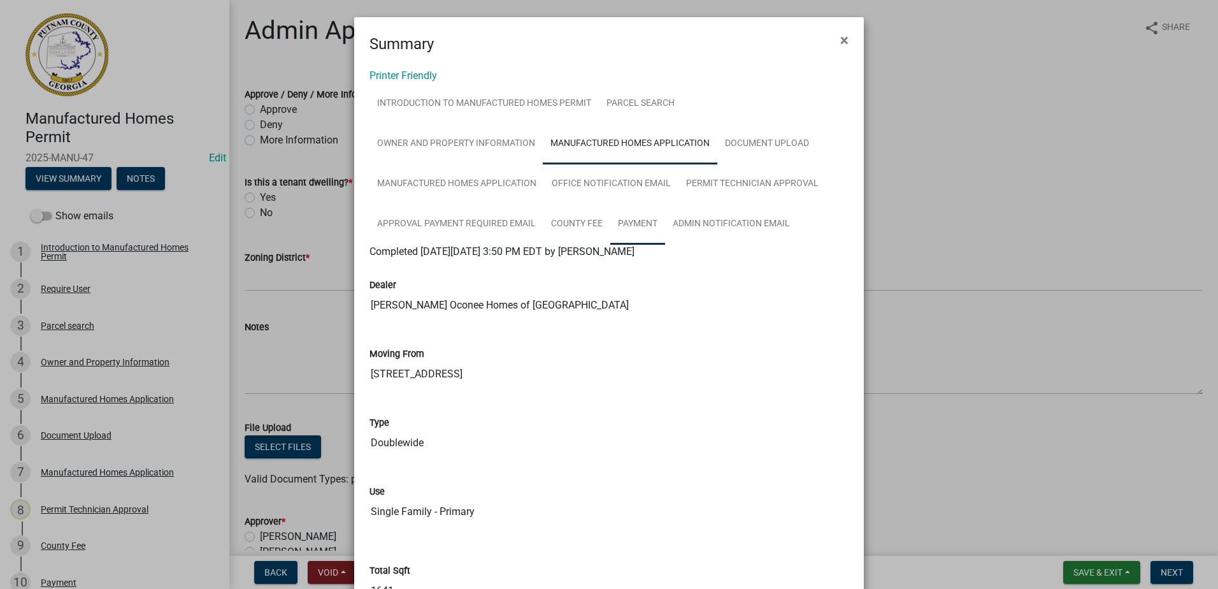
scroll to position [0, 0]
click at [731, 144] on link "Document Upload" at bounding box center [766, 144] width 99 height 41
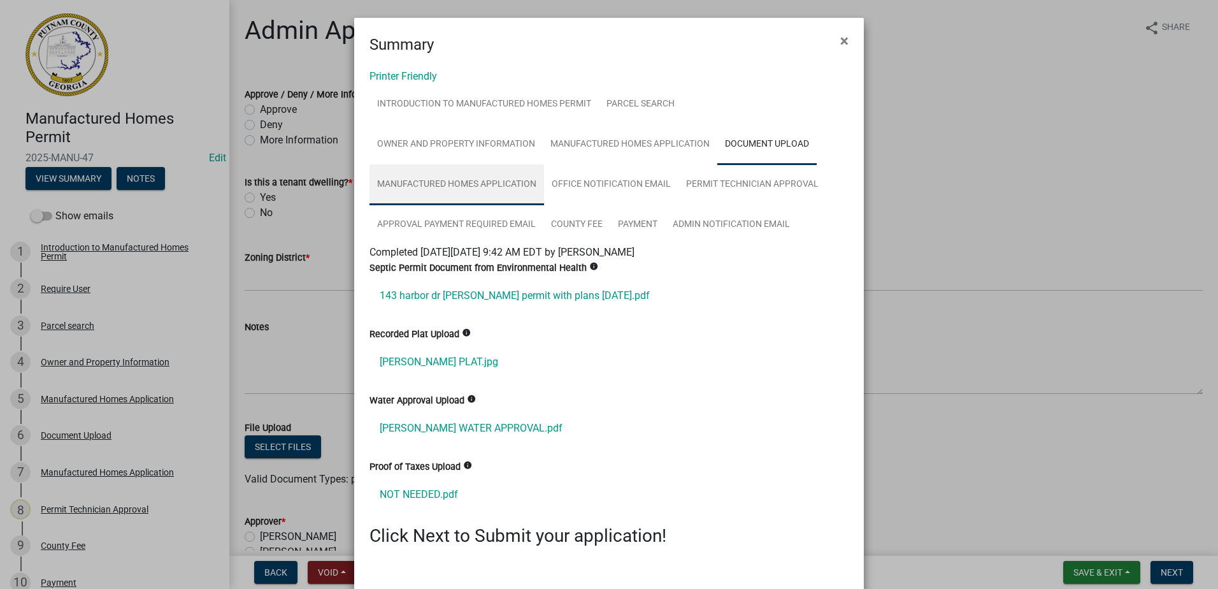
click at [505, 192] on link "Manufactured Homes Application" at bounding box center [457, 184] width 175 height 41
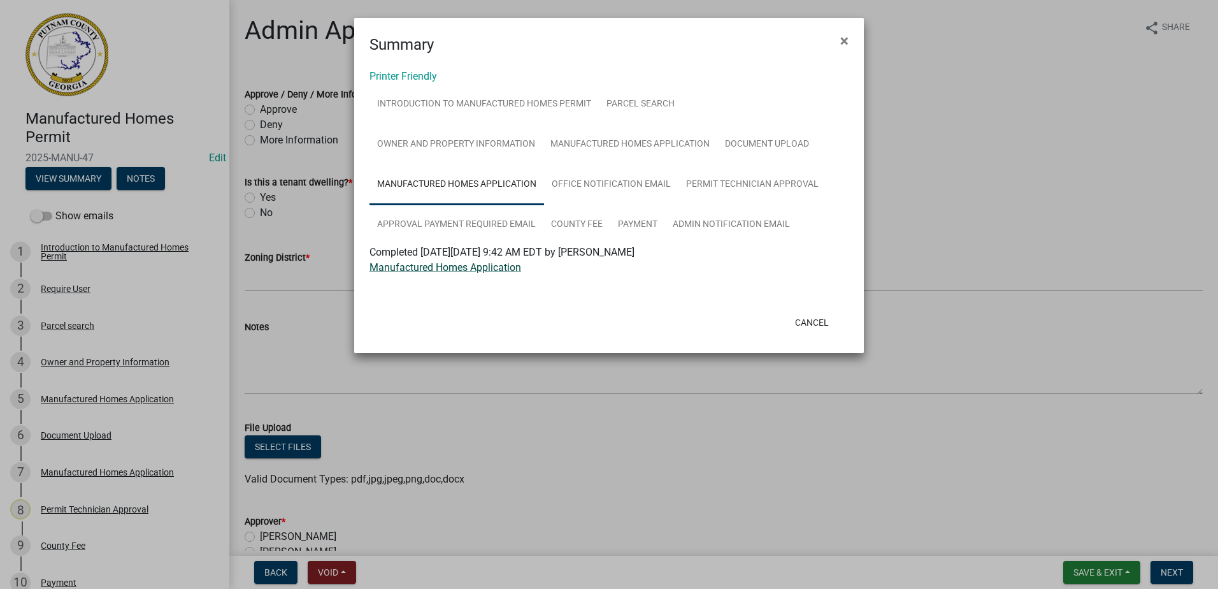
click at [491, 264] on link "Manufactured Homes Application" at bounding box center [446, 267] width 152 height 12
click at [573, 148] on link "Manufactured Homes Application" at bounding box center [630, 144] width 175 height 41
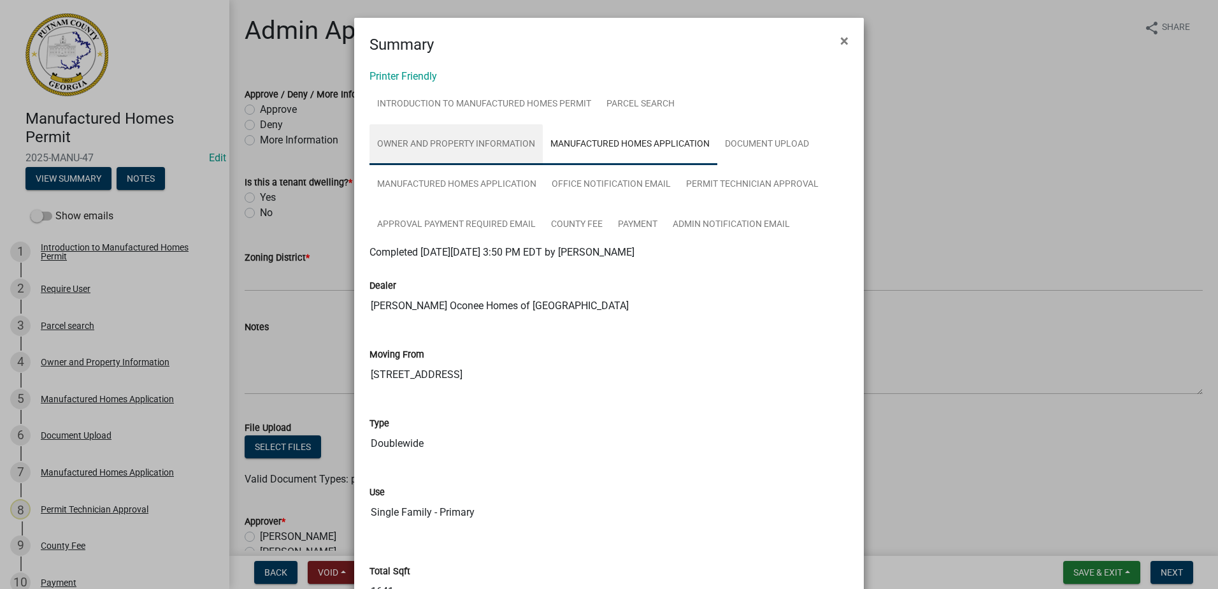
click at [491, 140] on link "Owner and Property Information" at bounding box center [456, 144] width 173 height 41
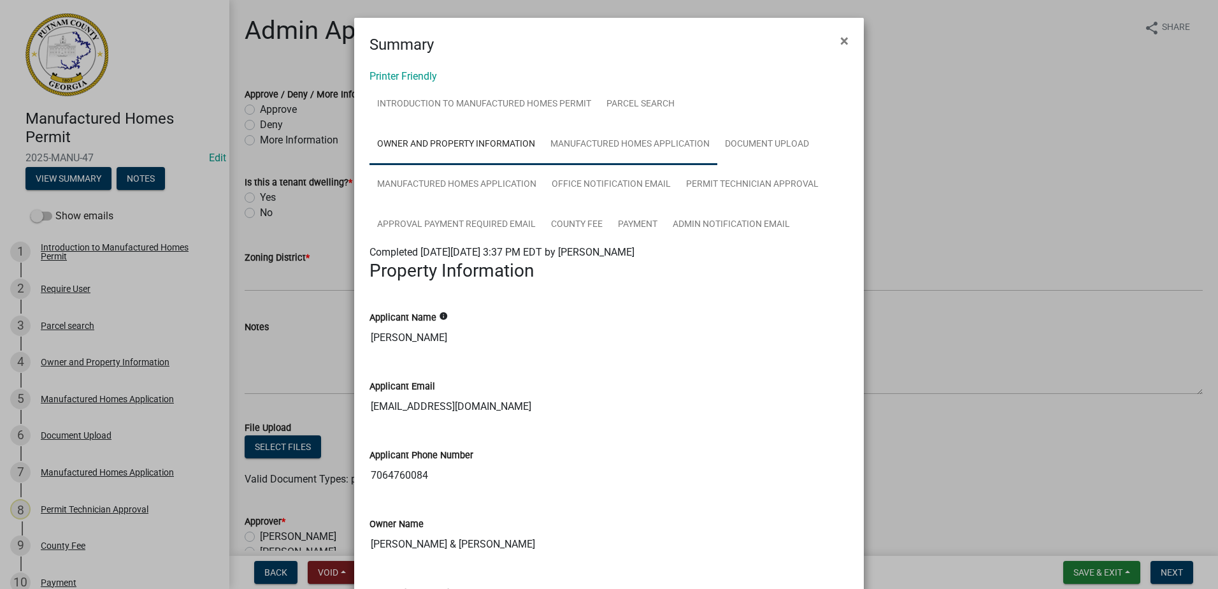
click at [595, 153] on link "Manufactured Homes Application" at bounding box center [630, 144] width 175 height 41
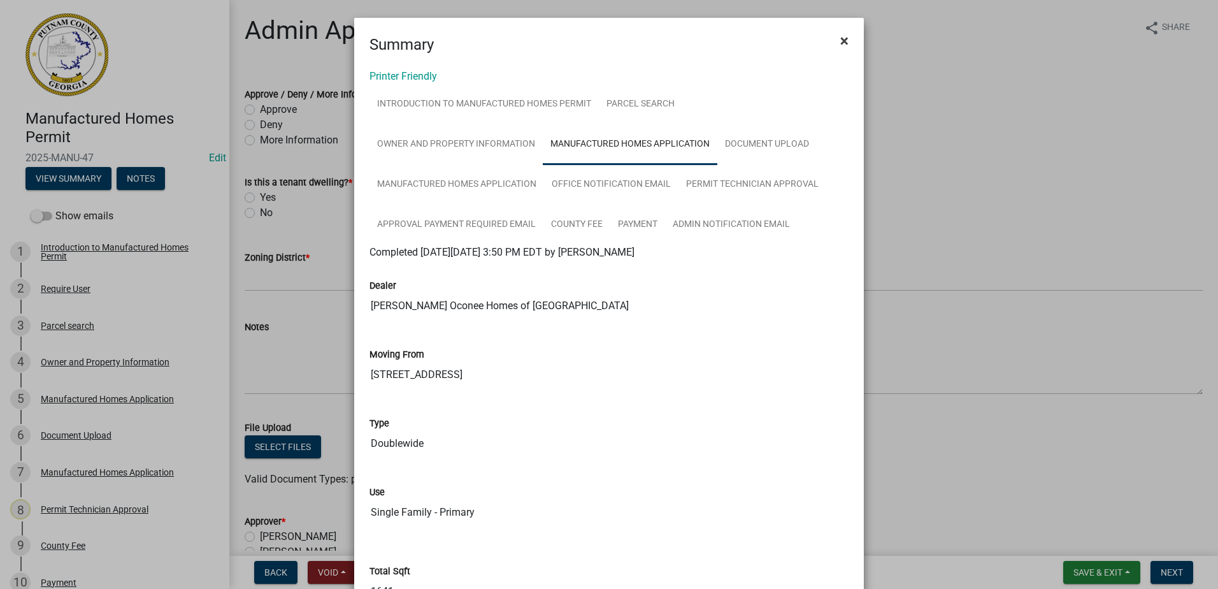
click at [846, 38] on button "×" at bounding box center [844, 41] width 29 height 36
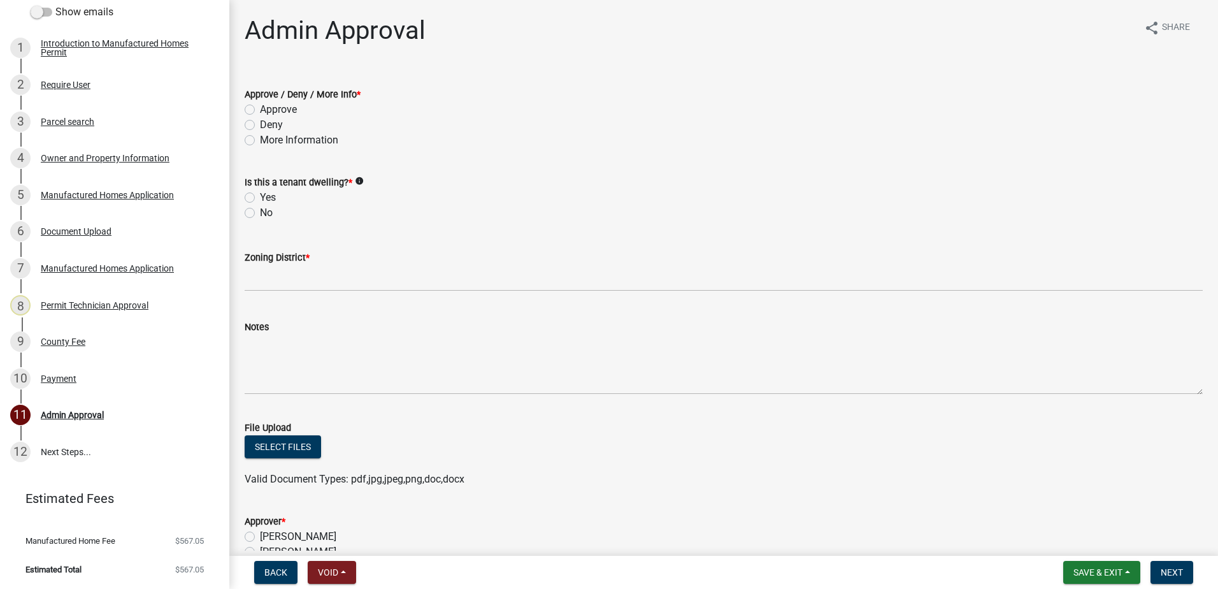
click at [260, 197] on label "Yes" at bounding box center [268, 197] width 16 height 15
click at [260, 197] on input "Yes" at bounding box center [264, 194] width 8 height 8
radio input "true"
click at [260, 213] on label "No" at bounding box center [266, 212] width 13 height 15
click at [260, 213] on input "No" at bounding box center [264, 209] width 8 height 8
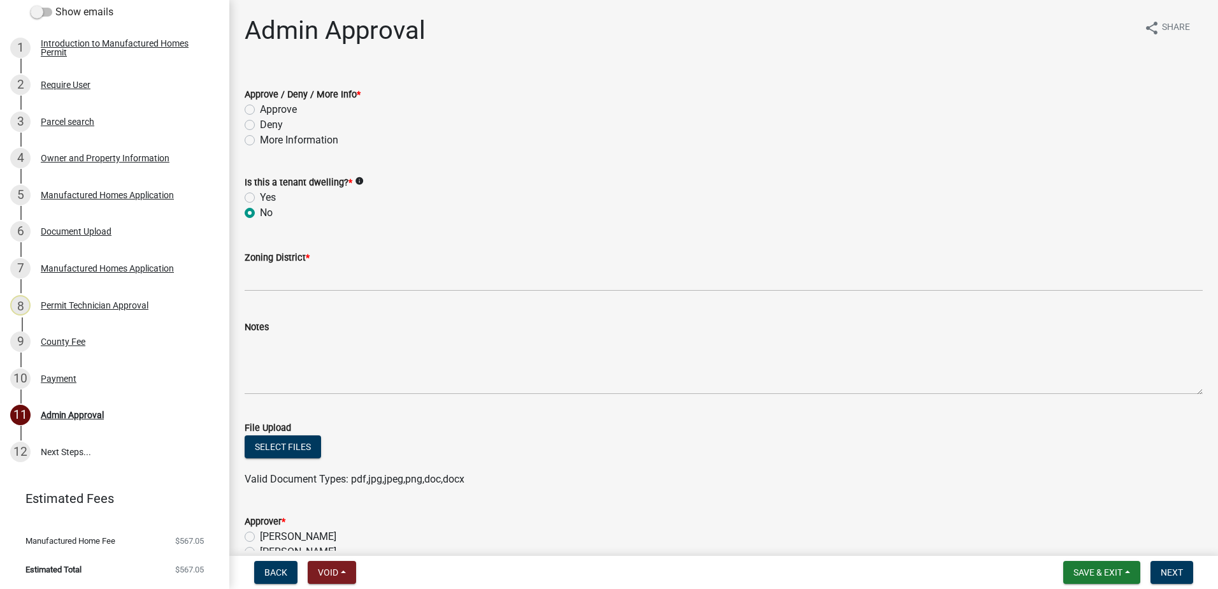
radio input "true"
click at [260, 108] on label "Approve" at bounding box center [278, 109] width 37 height 15
click at [260, 108] on input "Approve" at bounding box center [264, 106] width 8 height 8
radio input "true"
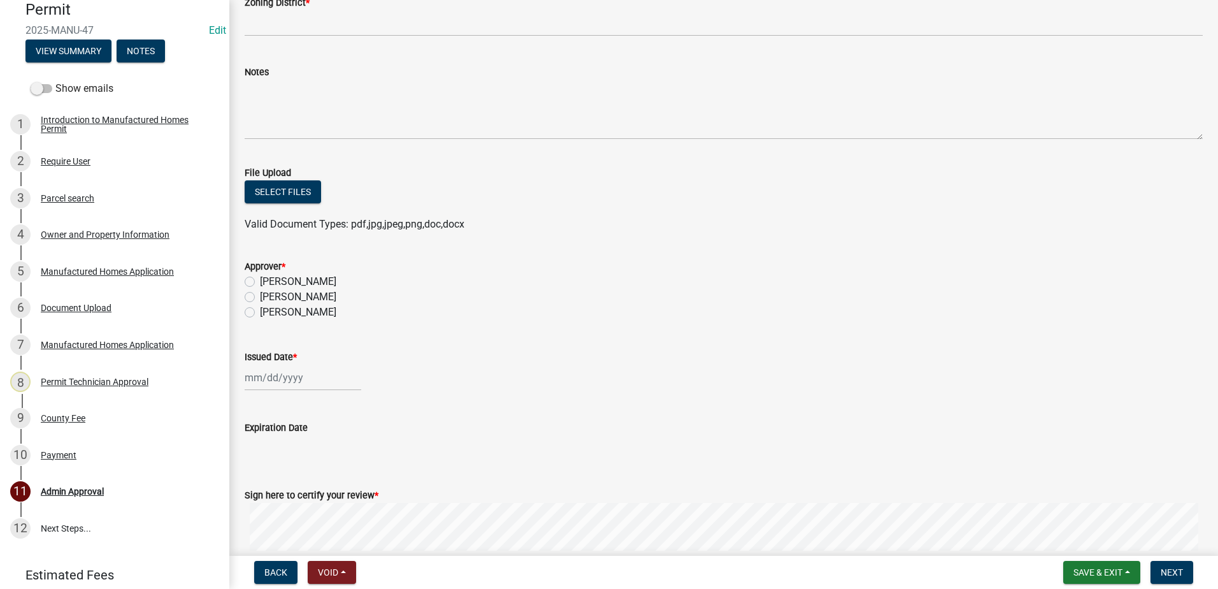
scroll to position [319, 0]
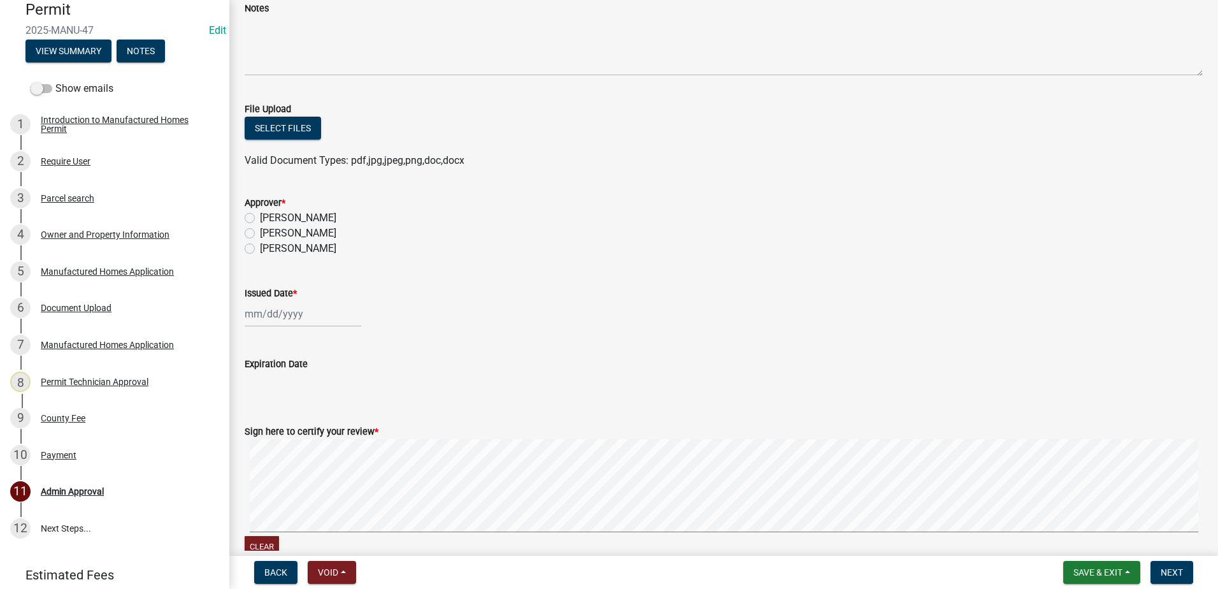
click at [260, 216] on label "[PERSON_NAME]" at bounding box center [298, 217] width 76 height 15
click at [260, 216] on input "[PERSON_NAME]" at bounding box center [264, 214] width 8 height 8
radio input "true"
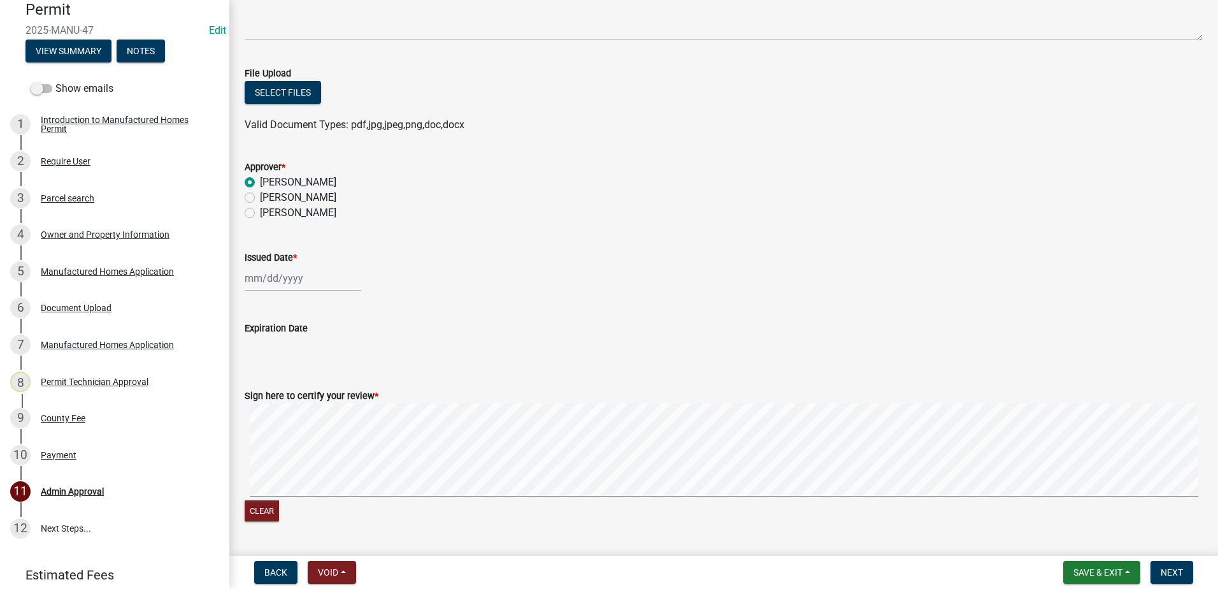
scroll to position [389, 0]
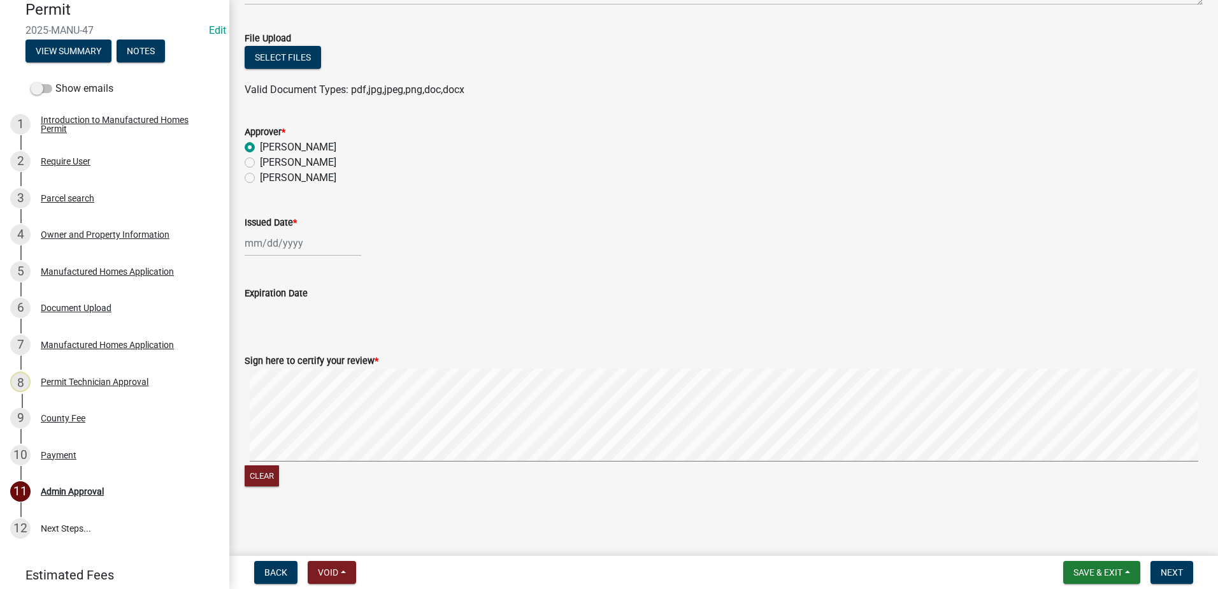
select select "9"
select select "2025"
click at [299, 243] on div "[PERSON_NAME] Feb Mar Apr [PERSON_NAME][DATE] Oct Nov [DATE] 1526 1527 1528 152…" at bounding box center [303, 243] width 117 height 26
click at [443, 302] on input "Expiration Date" at bounding box center [724, 313] width 958 height 25
select select "9"
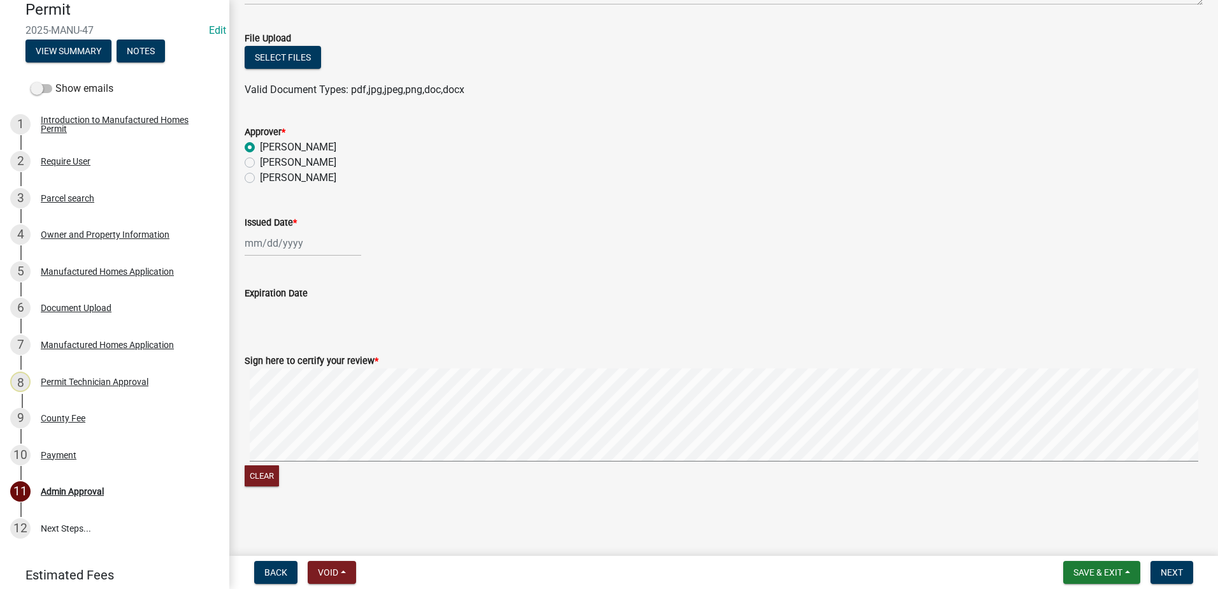
select select "2025"
click at [298, 244] on div "[PERSON_NAME] Feb Mar Apr [PERSON_NAME][DATE] Oct Nov [DATE] 1526 1527 1528 152…" at bounding box center [303, 243] width 117 height 26
click at [324, 312] on div "4" at bounding box center [318, 311] width 20 height 20
type input "[DATE]"
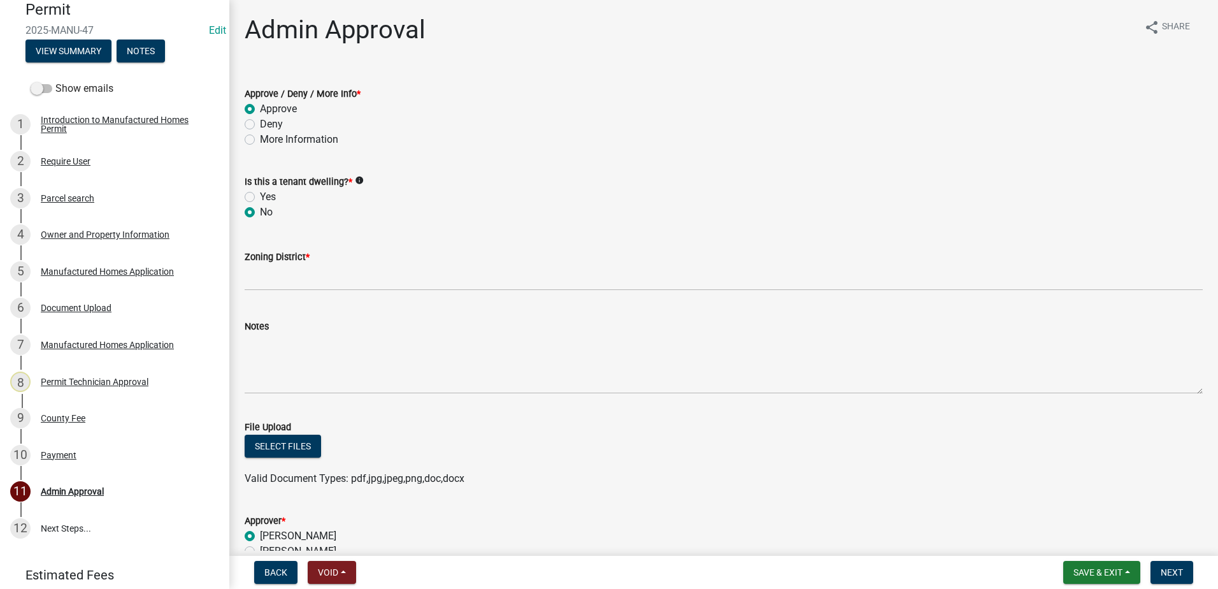
scroll to position [0, 0]
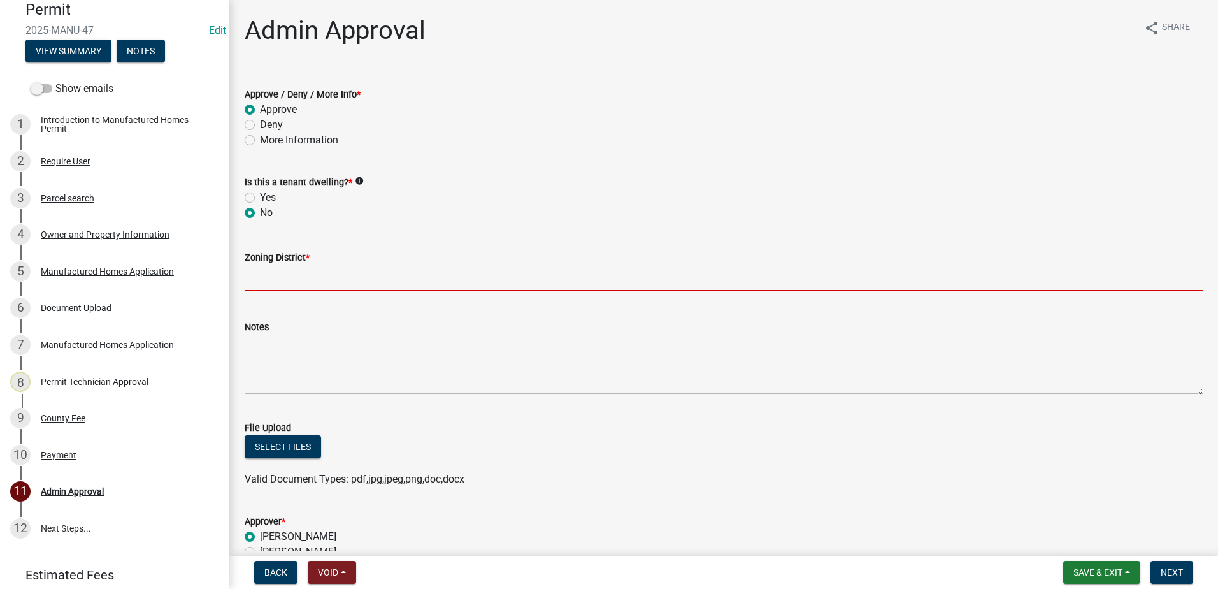
click at [292, 285] on input "Zoning District *" at bounding box center [724, 278] width 958 height 26
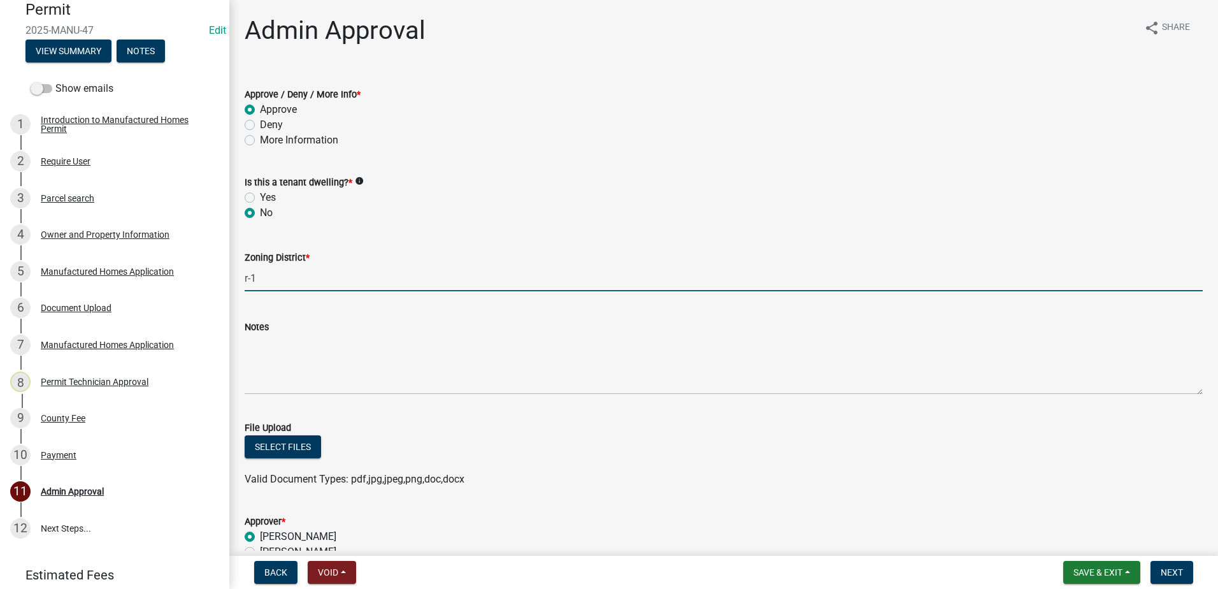
type input "r-1"
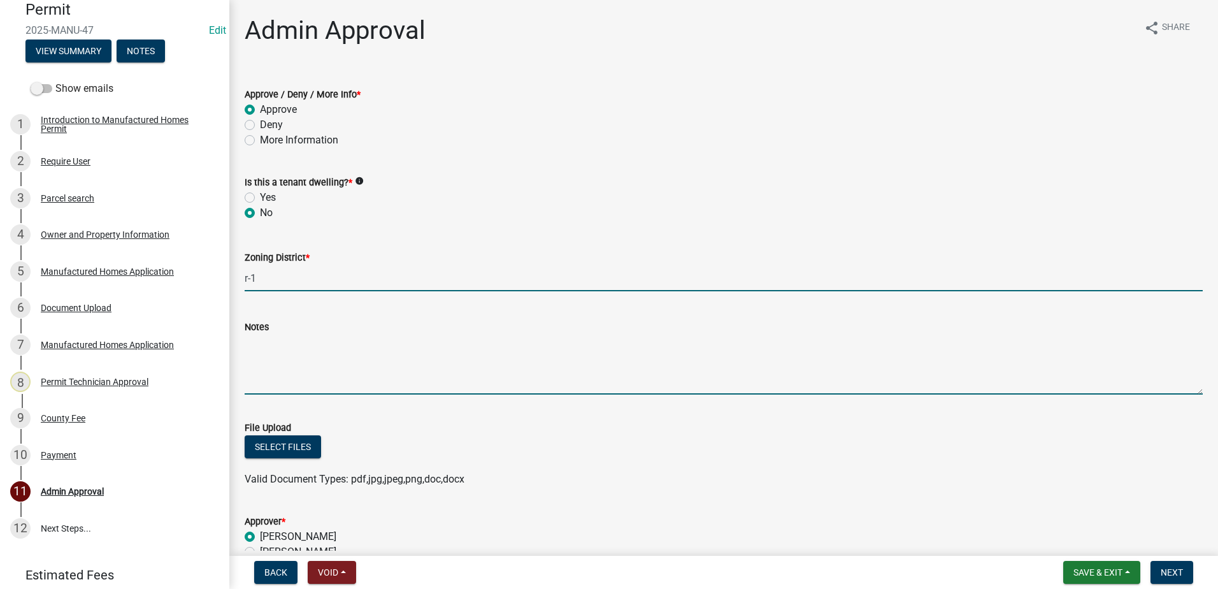
click at [354, 373] on textarea "Notes" at bounding box center [724, 364] width 958 height 60
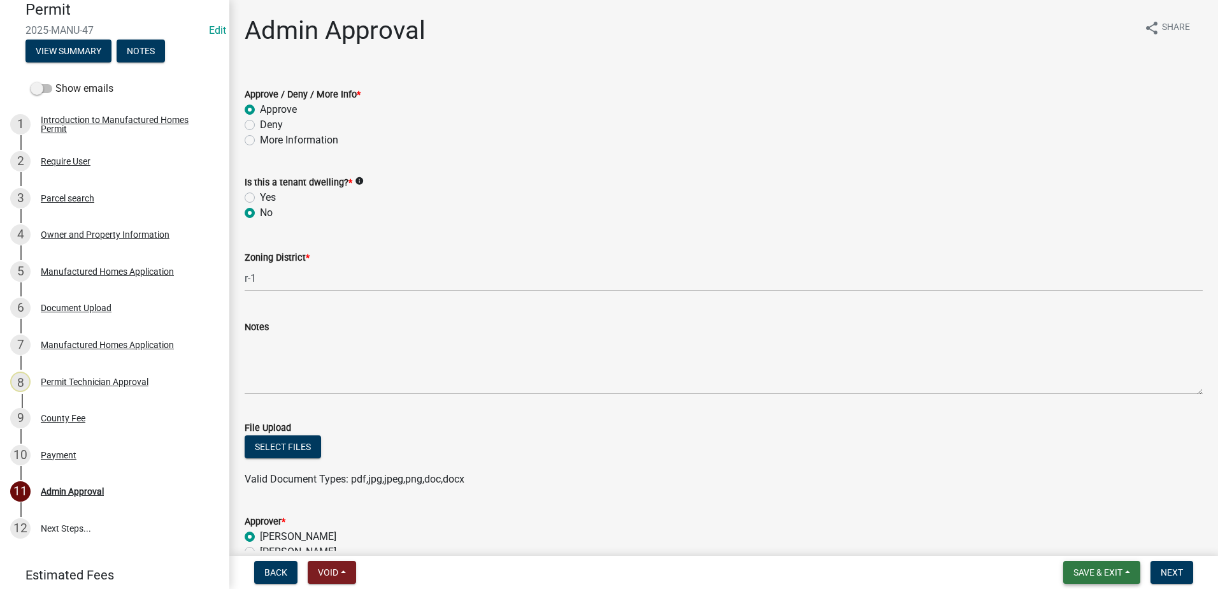
click at [1101, 573] on span "Save & Exit" at bounding box center [1097, 572] width 49 height 10
click at [1065, 513] on button "Save" at bounding box center [1089, 508] width 102 height 31
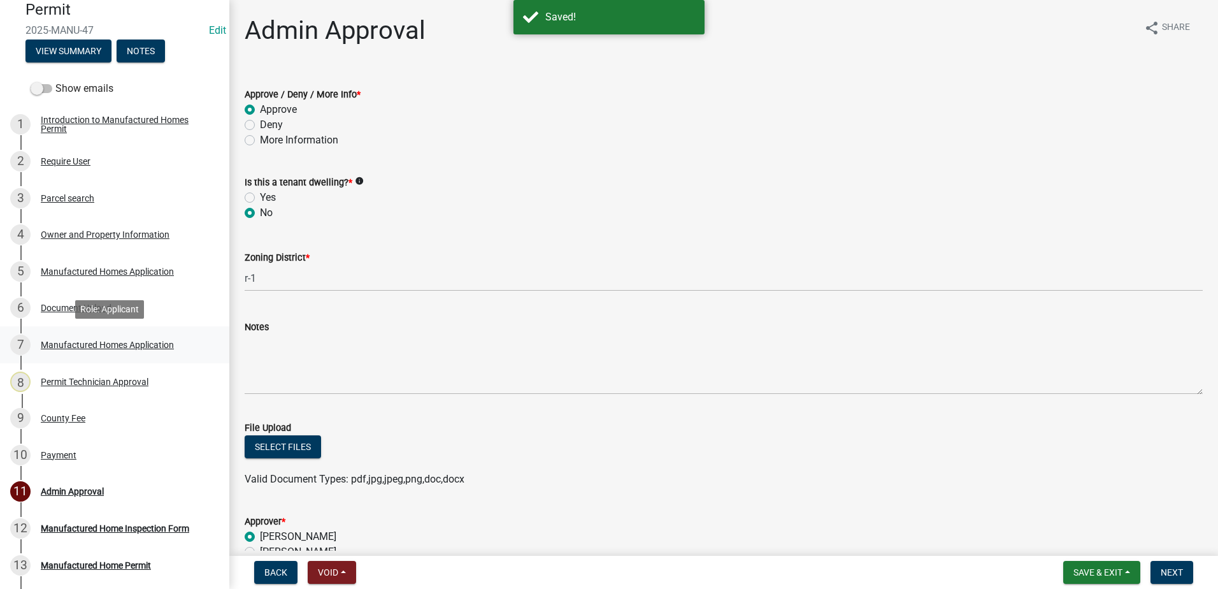
click at [59, 342] on div "Manufactured Homes Application" at bounding box center [107, 344] width 133 height 9
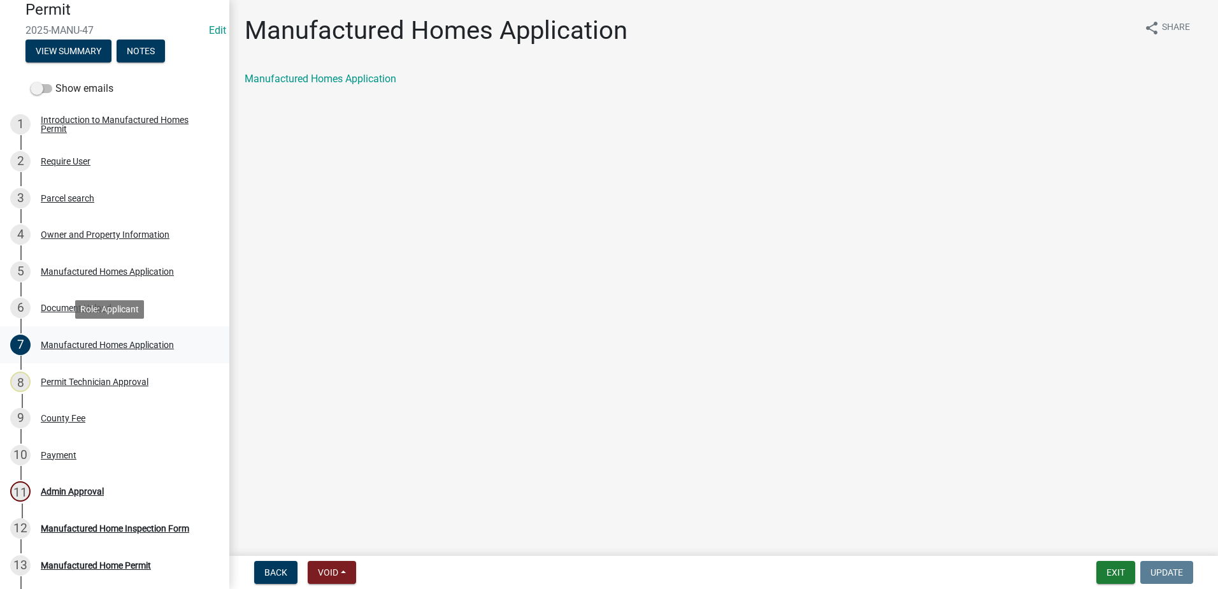
click at [103, 343] on div "Manufactured Homes Application" at bounding box center [107, 344] width 133 height 9
click at [83, 269] on div "Manufactured Homes Application" at bounding box center [107, 271] width 133 height 9
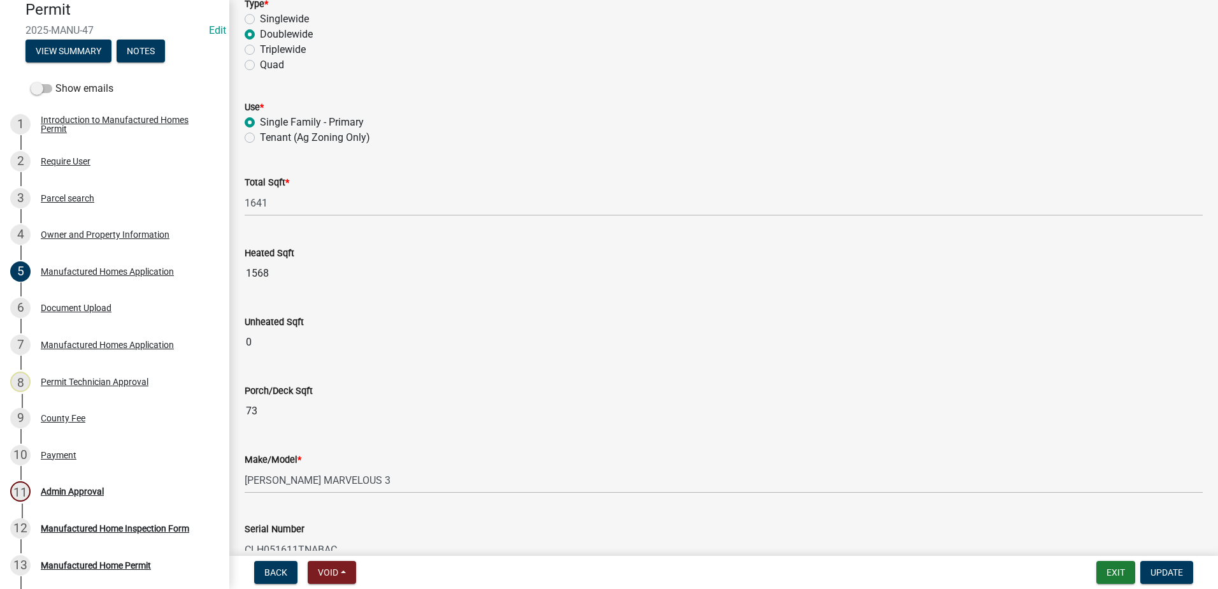
scroll to position [191, 0]
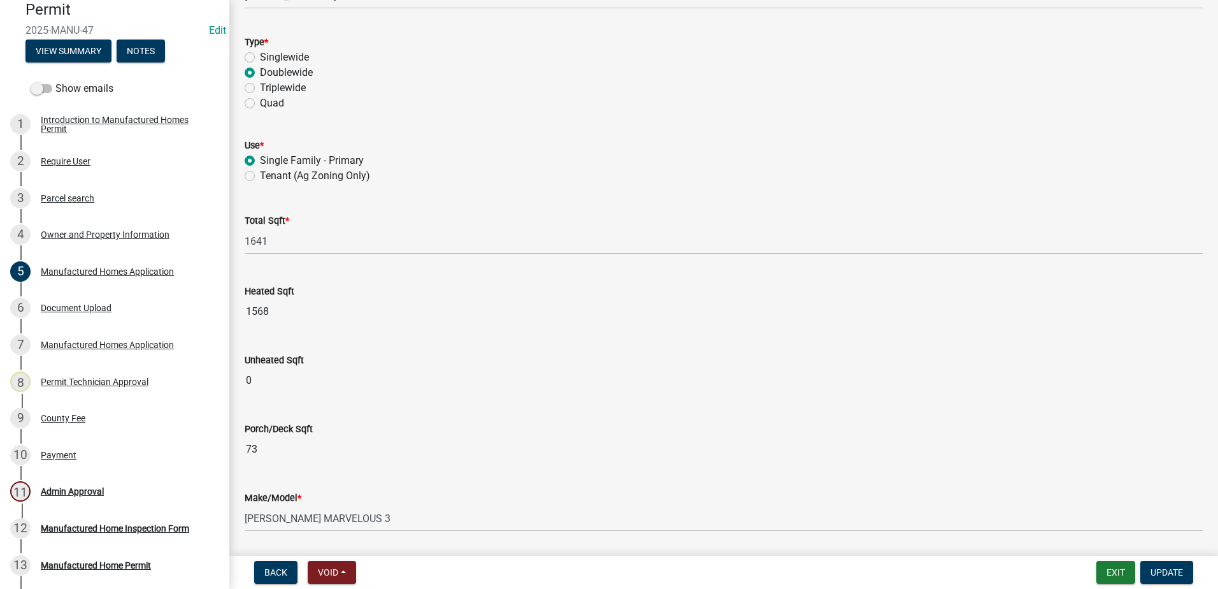
click at [327, 319] on input "1568" at bounding box center [724, 311] width 958 height 25
click at [327, 313] on input "1568" at bounding box center [724, 311] width 958 height 25
click at [328, 313] on input "1568" at bounding box center [724, 311] width 958 height 25
click at [329, 313] on input "1568" at bounding box center [724, 311] width 958 height 25
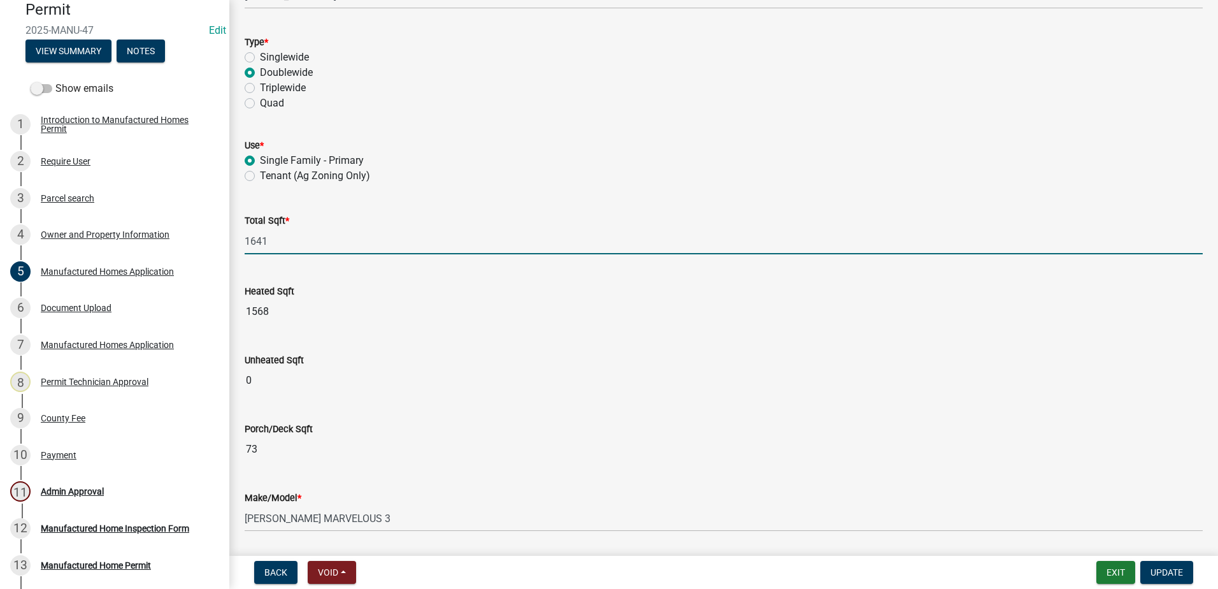
click at [332, 238] on input "1641" at bounding box center [724, 241] width 958 height 26
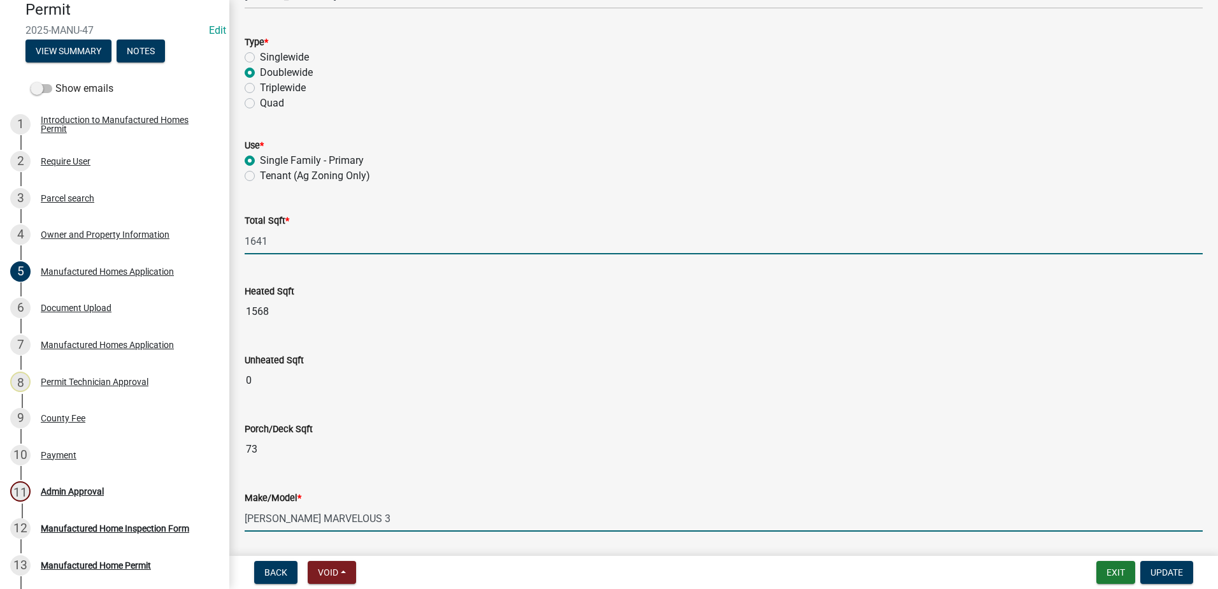
type input "1641"
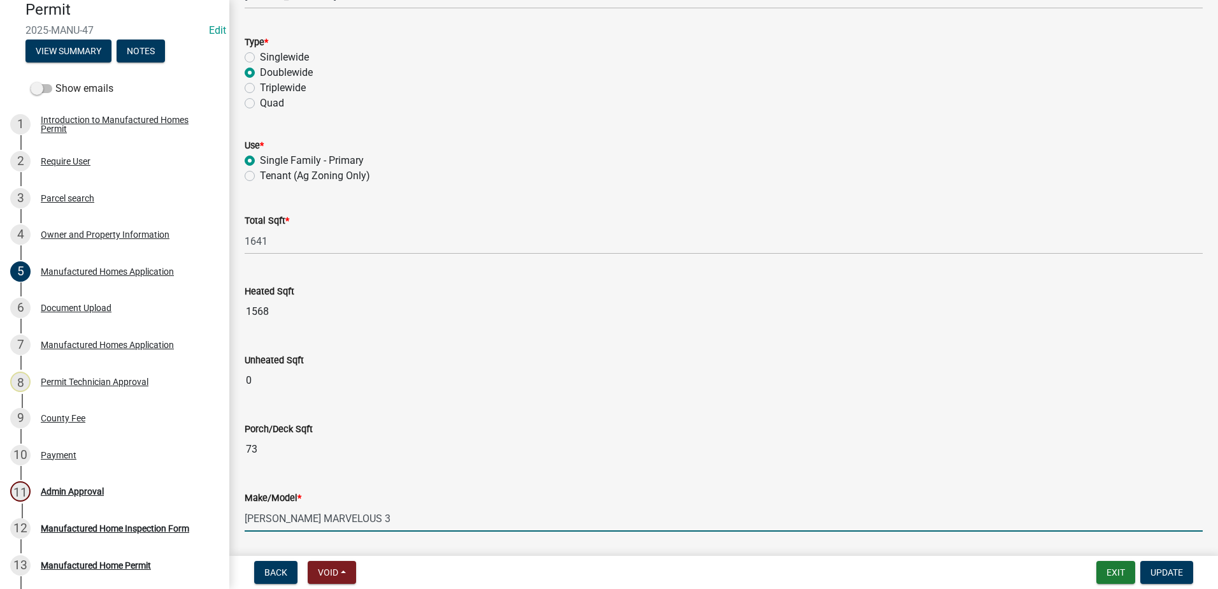
click at [391, 519] on input "[PERSON_NAME] MARVELOUS 3" at bounding box center [724, 518] width 958 height 26
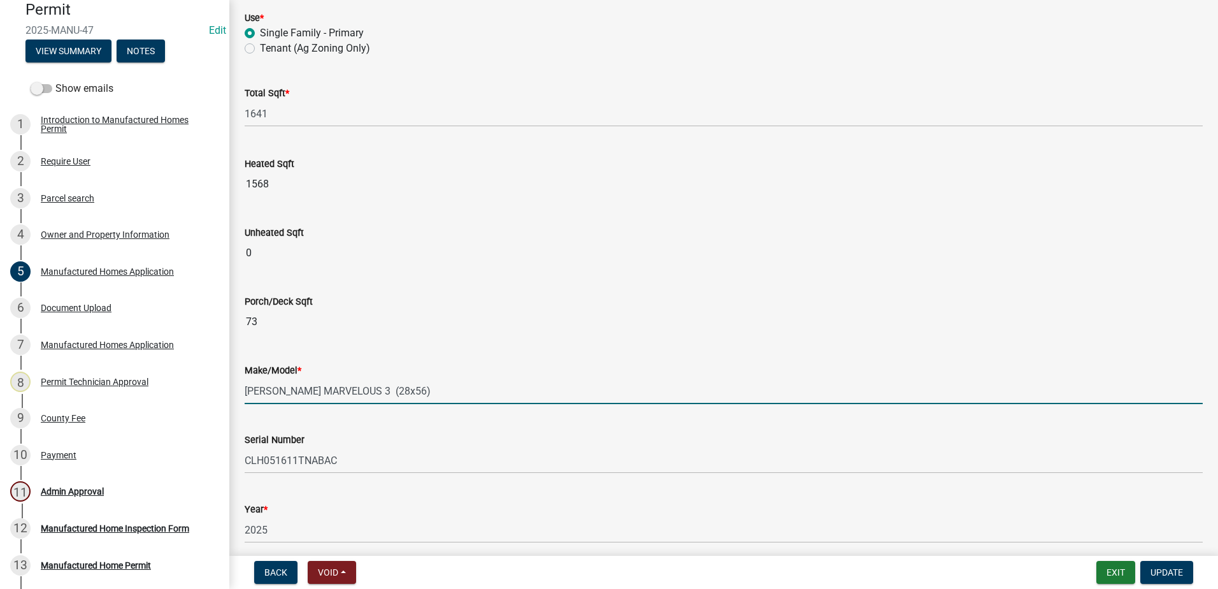
scroll to position [573, 0]
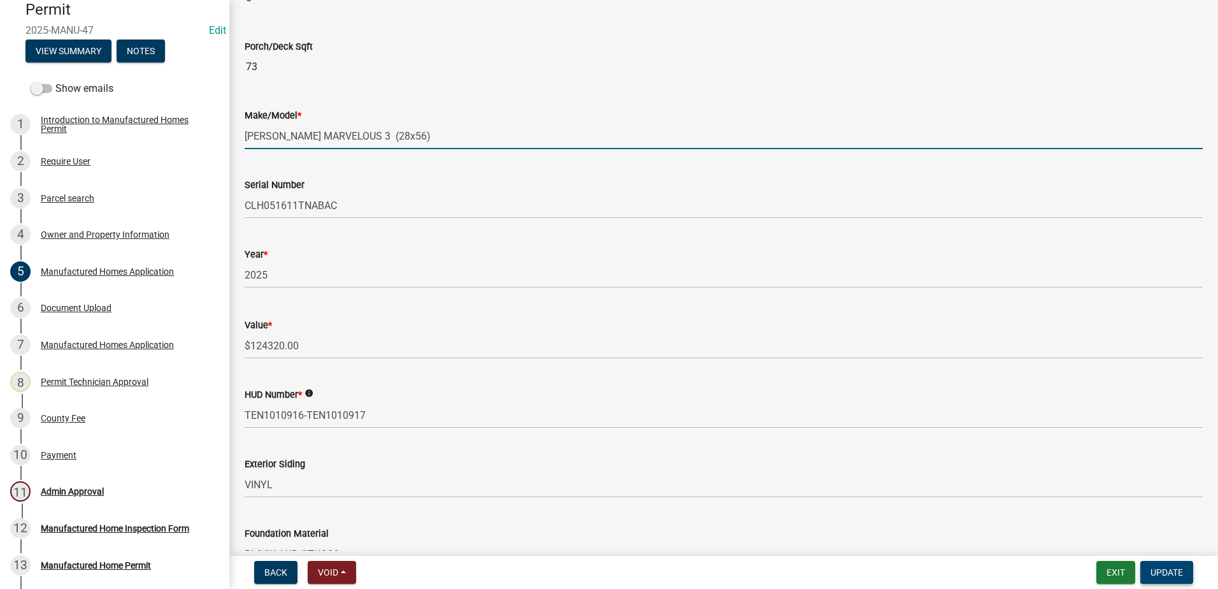
type input "[PERSON_NAME] MARVELOUS 3 (28x56)"
click at [1179, 570] on span "Update" at bounding box center [1167, 572] width 32 height 10
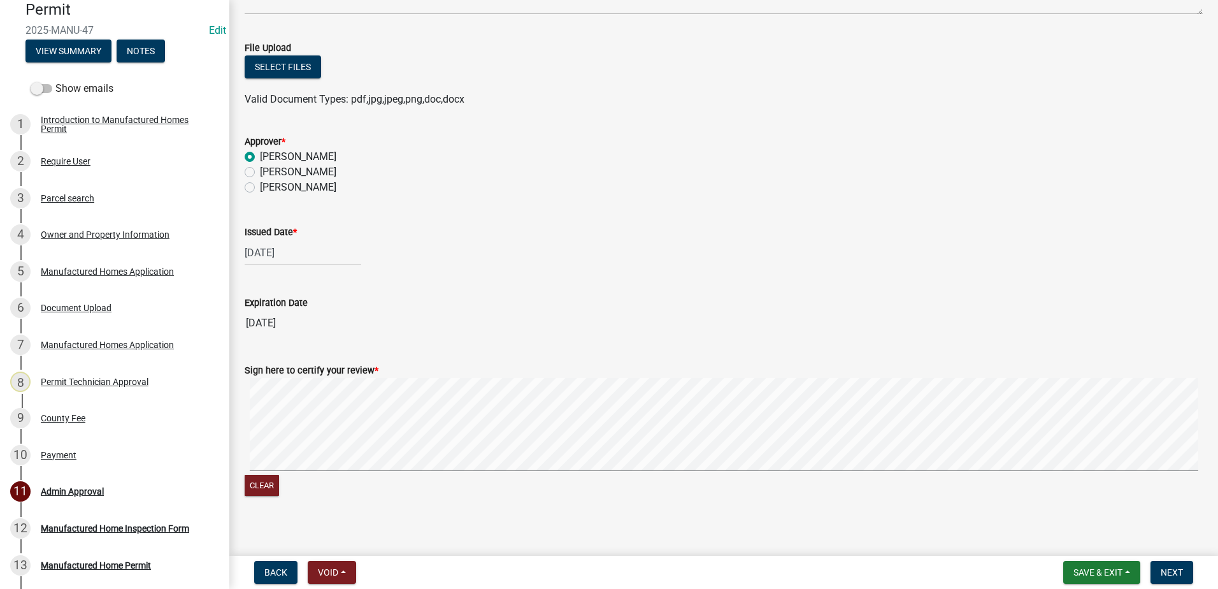
scroll to position [382, 0]
click at [1180, 573] on span "Next" at bounding box center [1172, 572] width 22 height 10
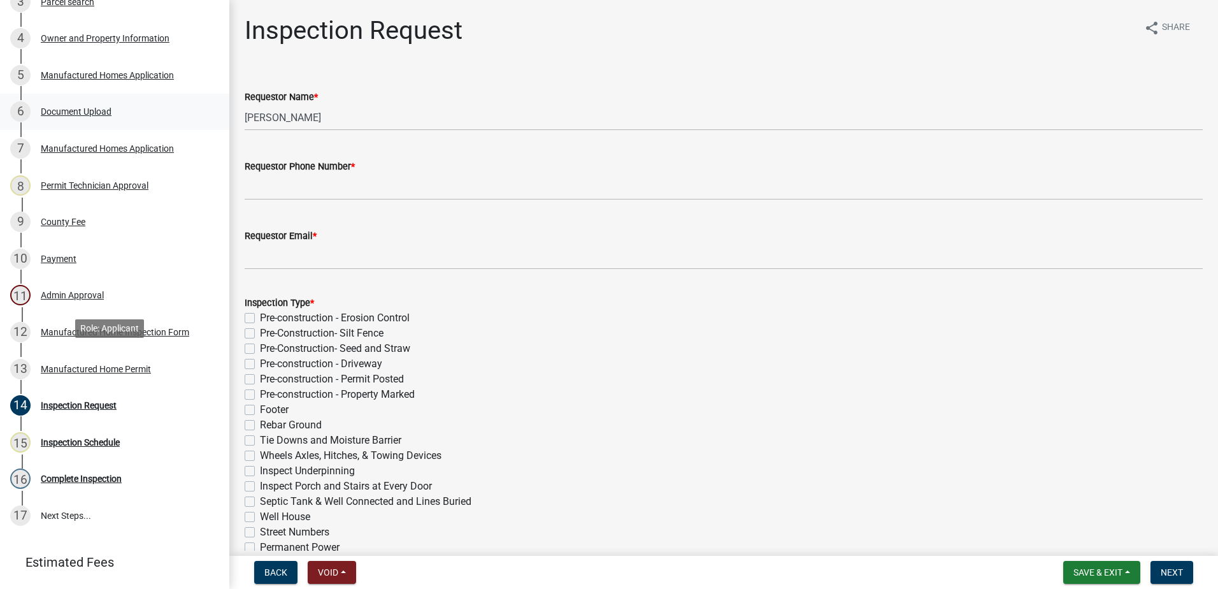
scroll to position [260, 0]
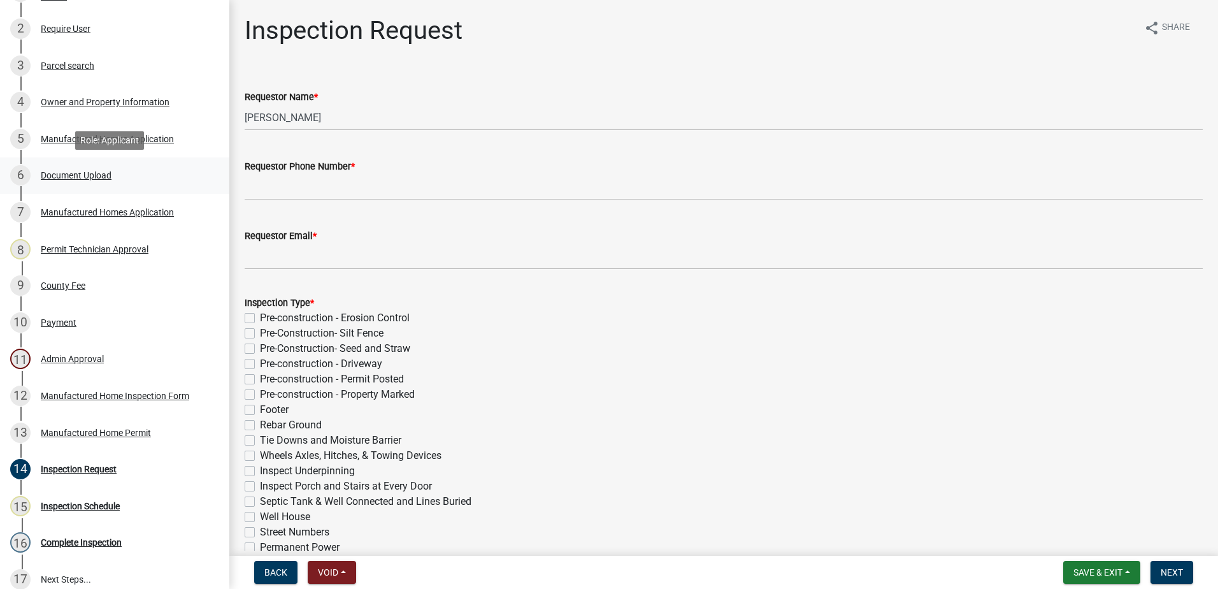
click at [75, 176] on div "Document Upload" at bounding box center [76, 175] width 71 height 9
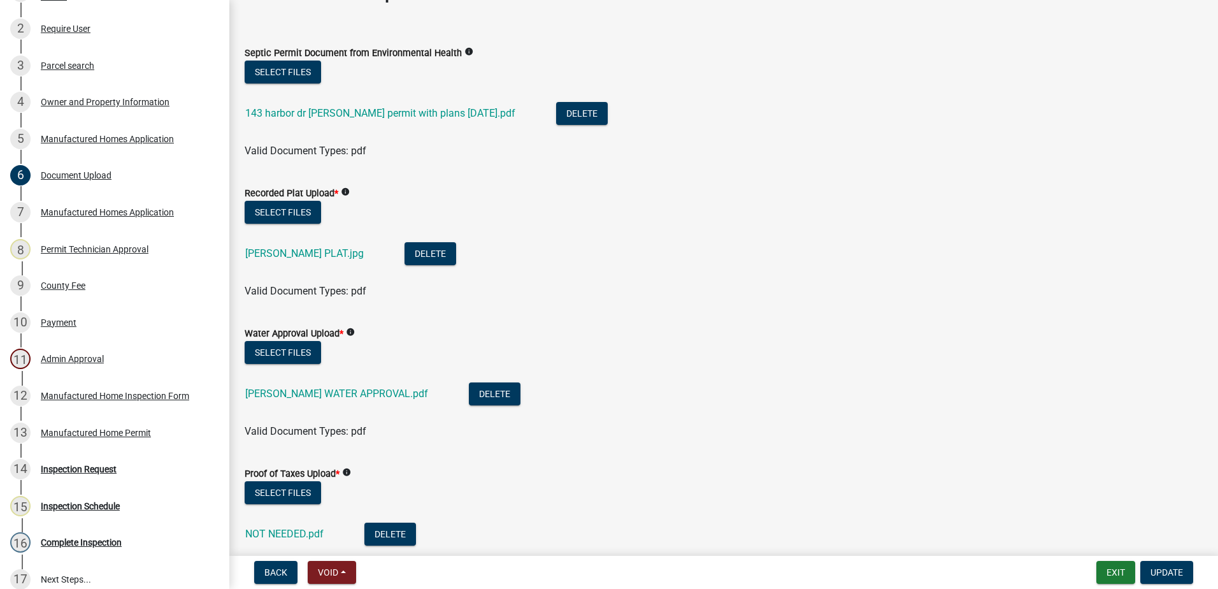
scroll to position [0, 0]
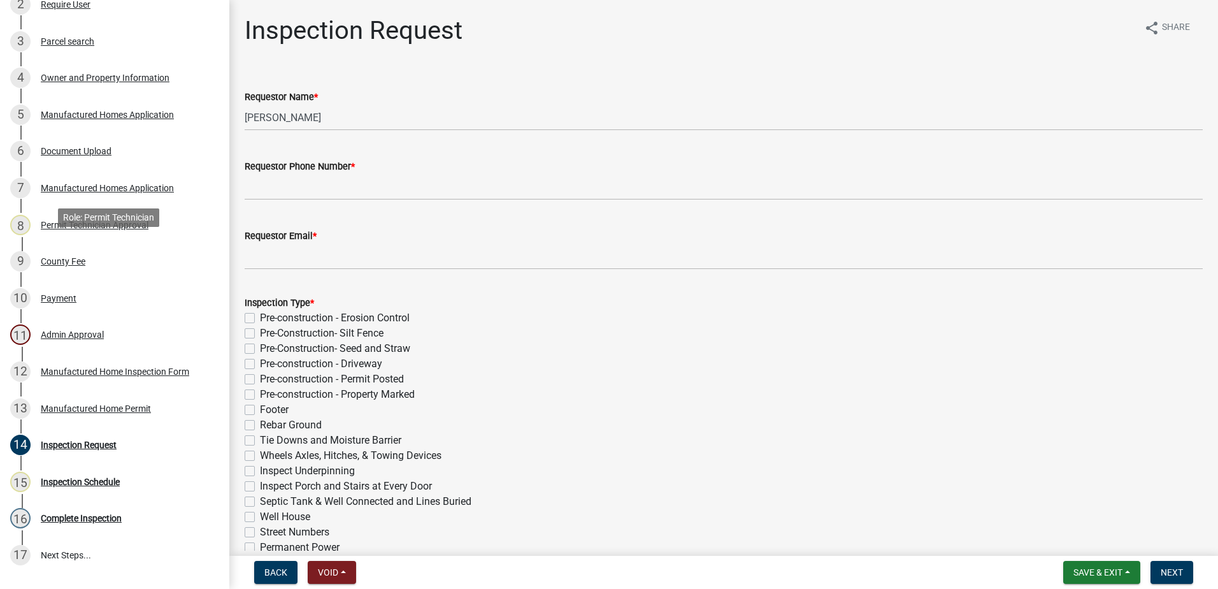
scroll to position [255, 0]
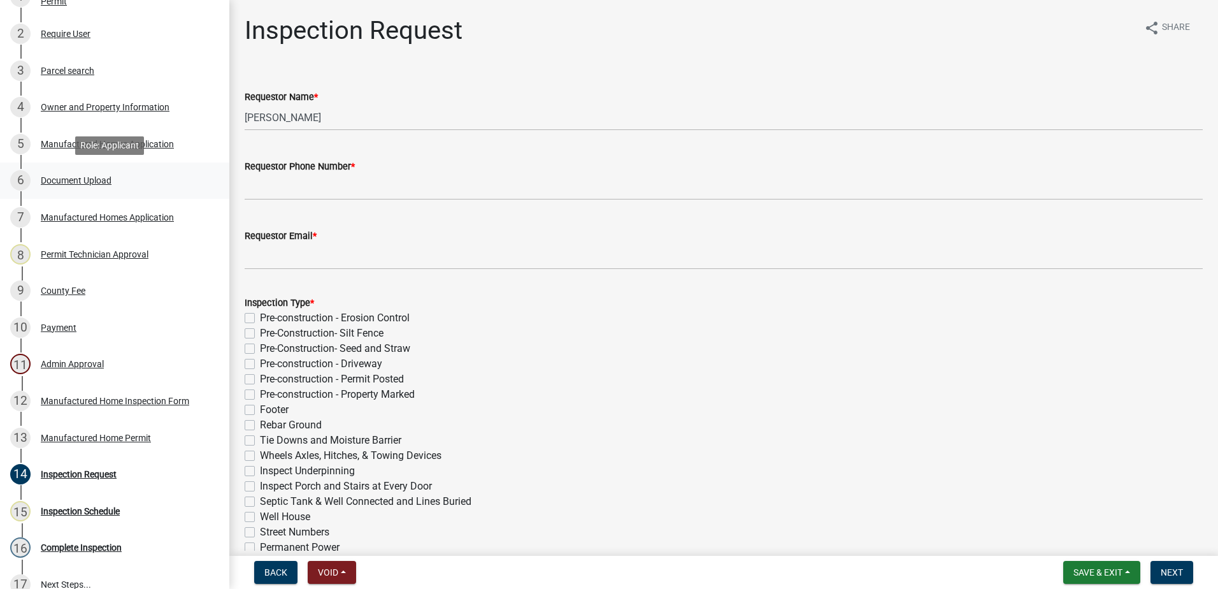
click at [71, 180] on div "Document Upload" at bounding box center [76, 180] width 71 height 9
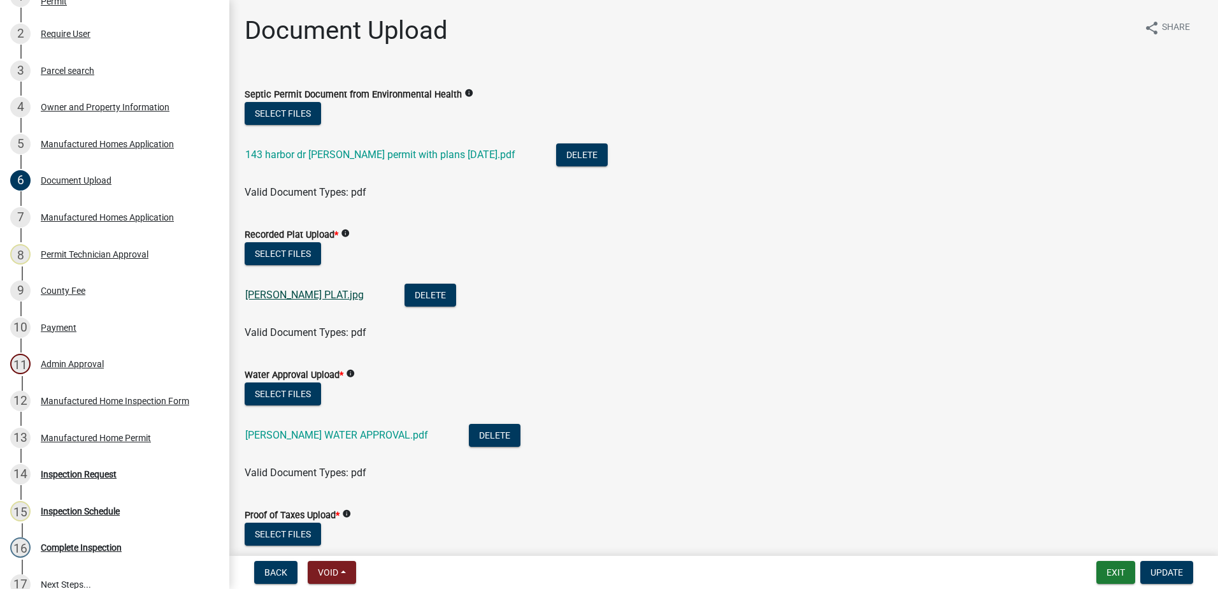
click at [292, 294] on link "[PERSON_NAME] PLAT.jpg" at bounding box center [304, 295] width 118 height 12
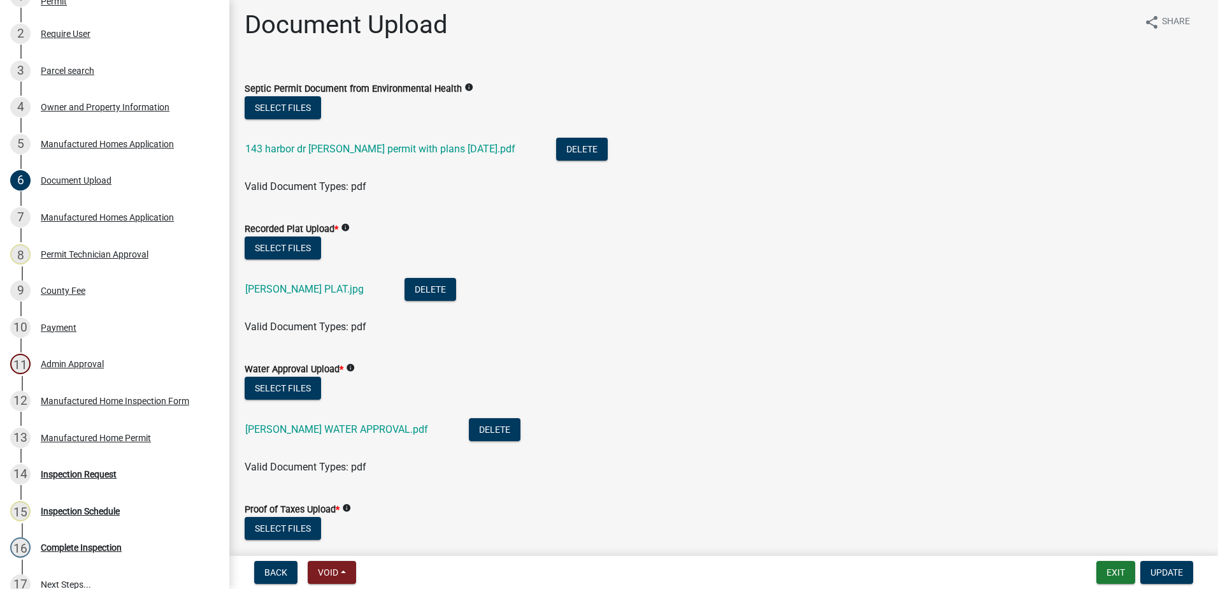
scroll to position [0, 0]
